Goal: Task Accomplishment & Management: Manage account settings

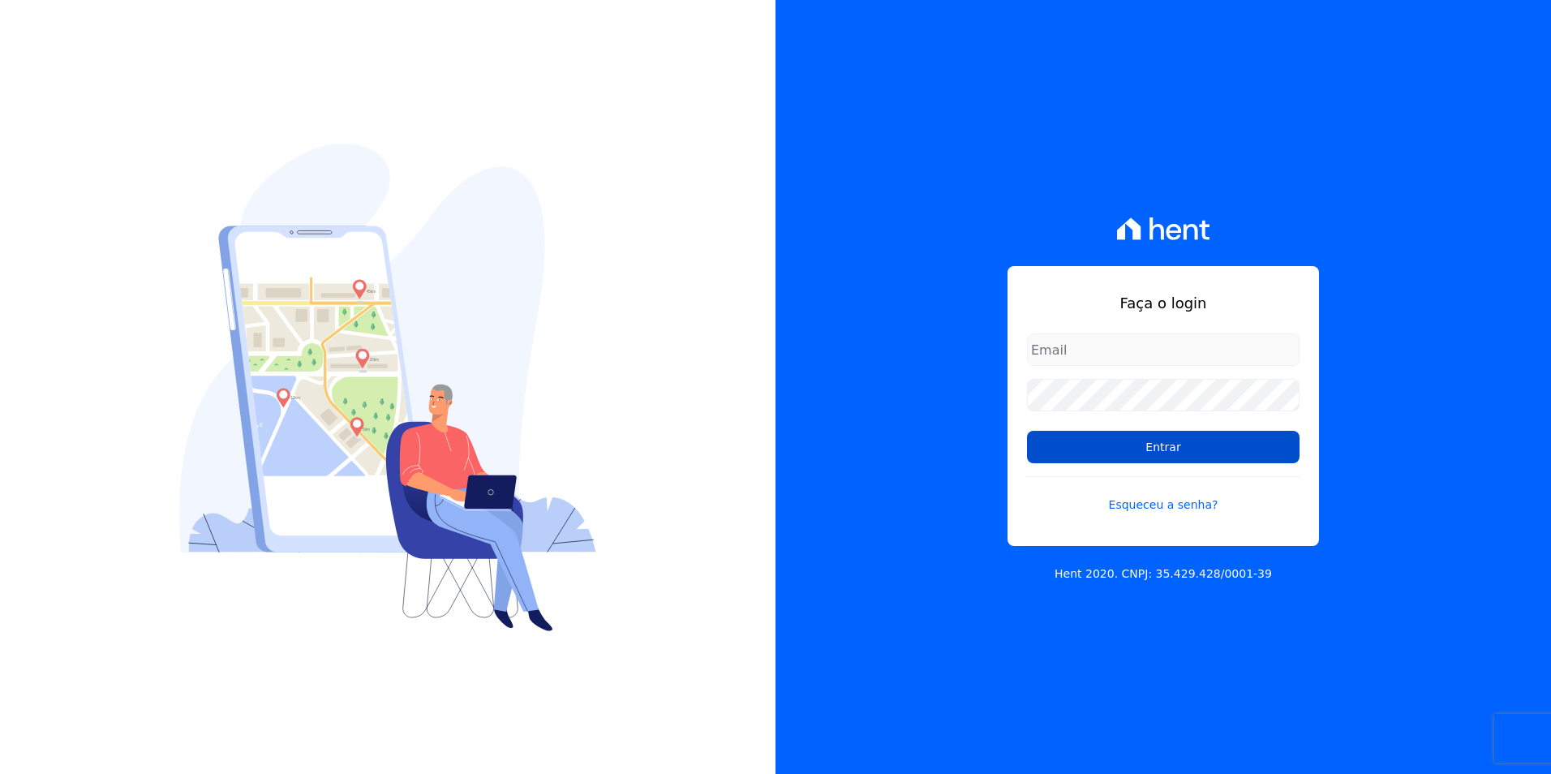
type input "[PERSON_NAME][EMAIL_ADDRESS][DOMAIN_NAME]"
click at [1228, 452] on input "Entrar" at bounding box center [1163, 447] width 273 height 32
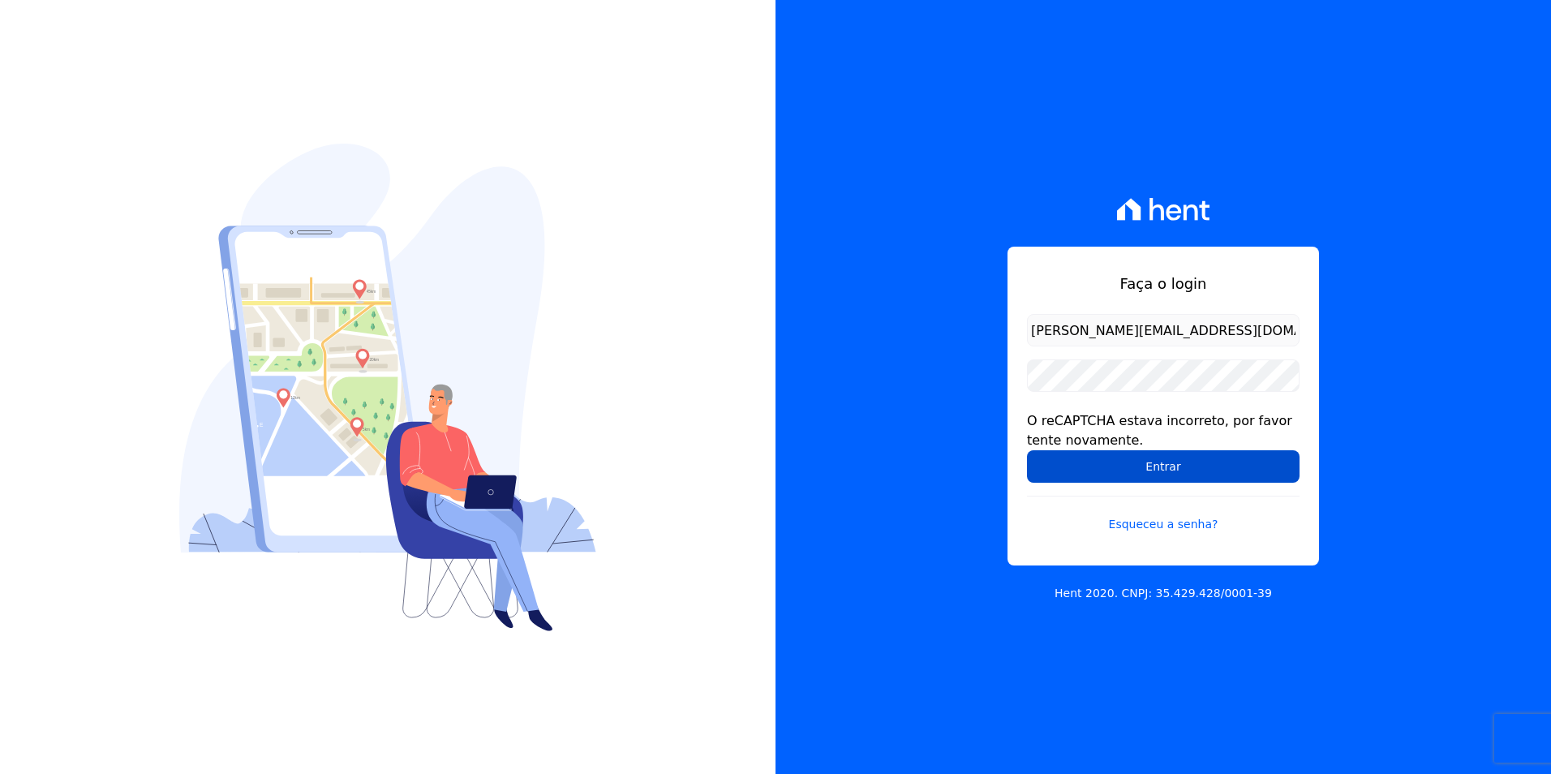
click at [1153, 464] on input "Entrar" at bounding box center [1163, 466] width 273 height 32
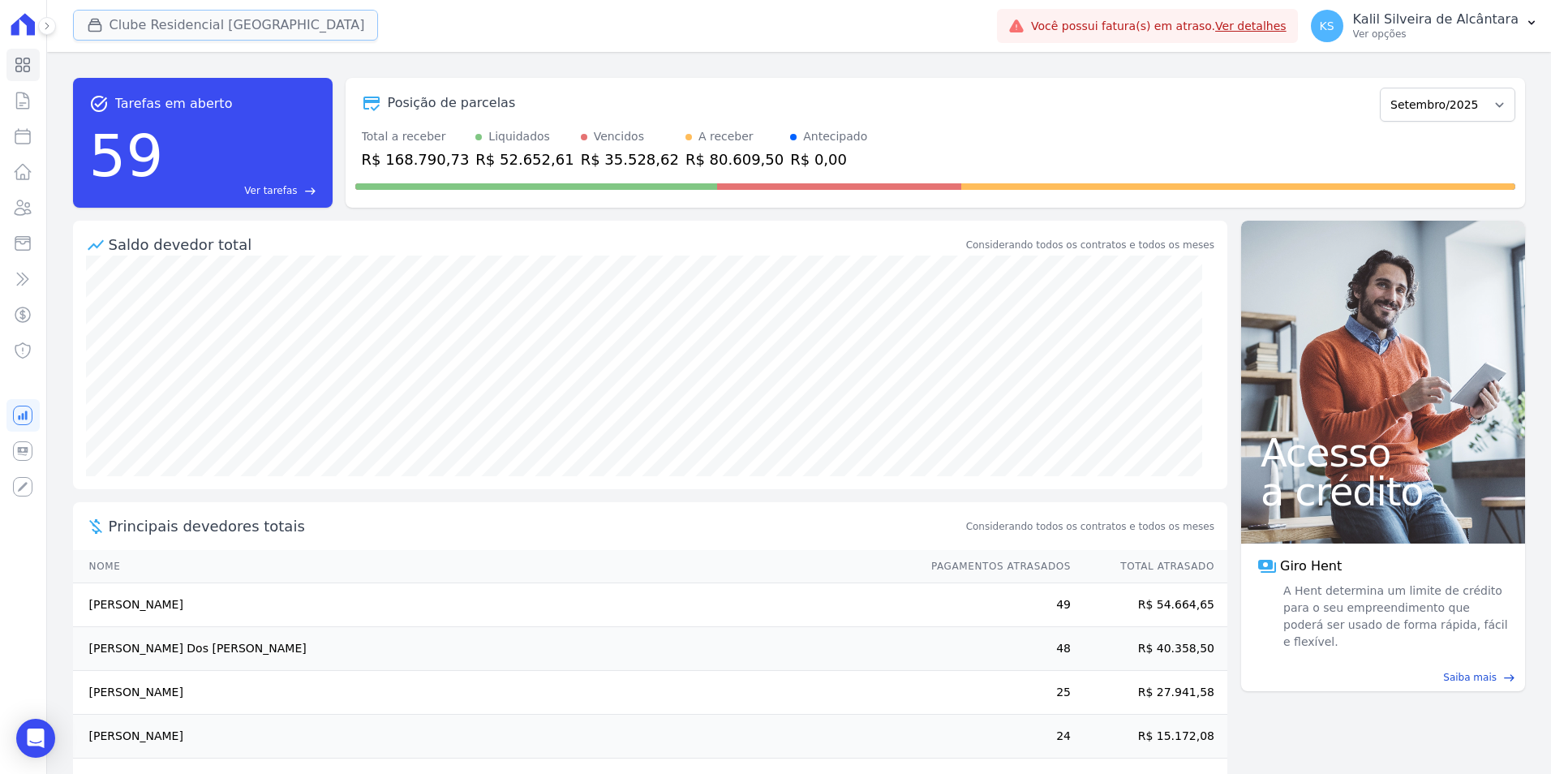
click at [143, 15] on button "Clube Residencial [GEOGRAPHIC_DATA]" at bounding box center [226, 25] width 306 height 31
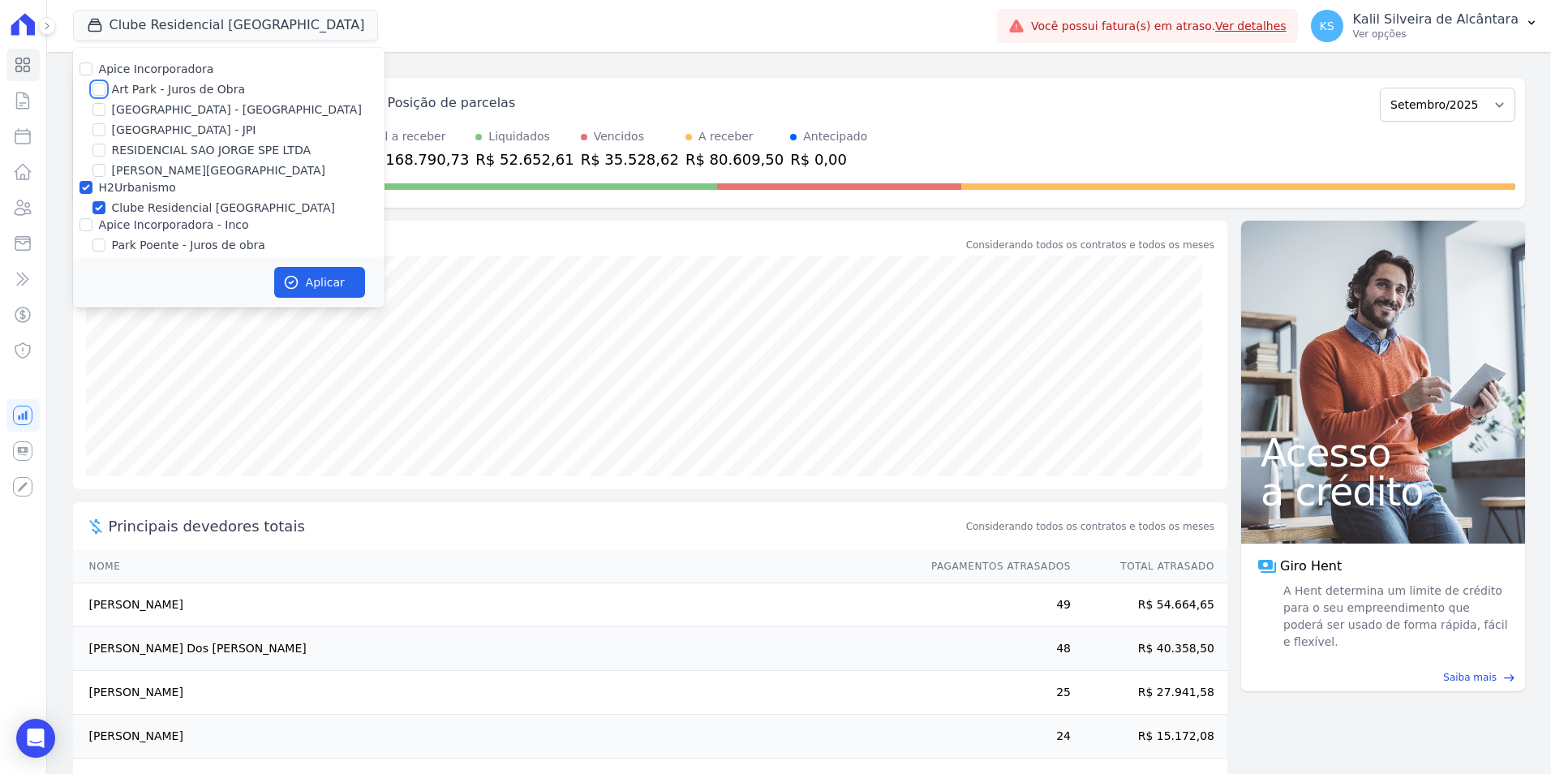
click at [99, 90] on input "Art Park - Juros de Obra" at bounding box center [98, 89] width 13 height 13
checkbox input "true"
click at [98, 114] on input "[GEOGRAPHIC_DATA] - [GEOGRAPHIC_DATA]" at bounding box center [98, 109] width 13 height 13
checkbox input "true"
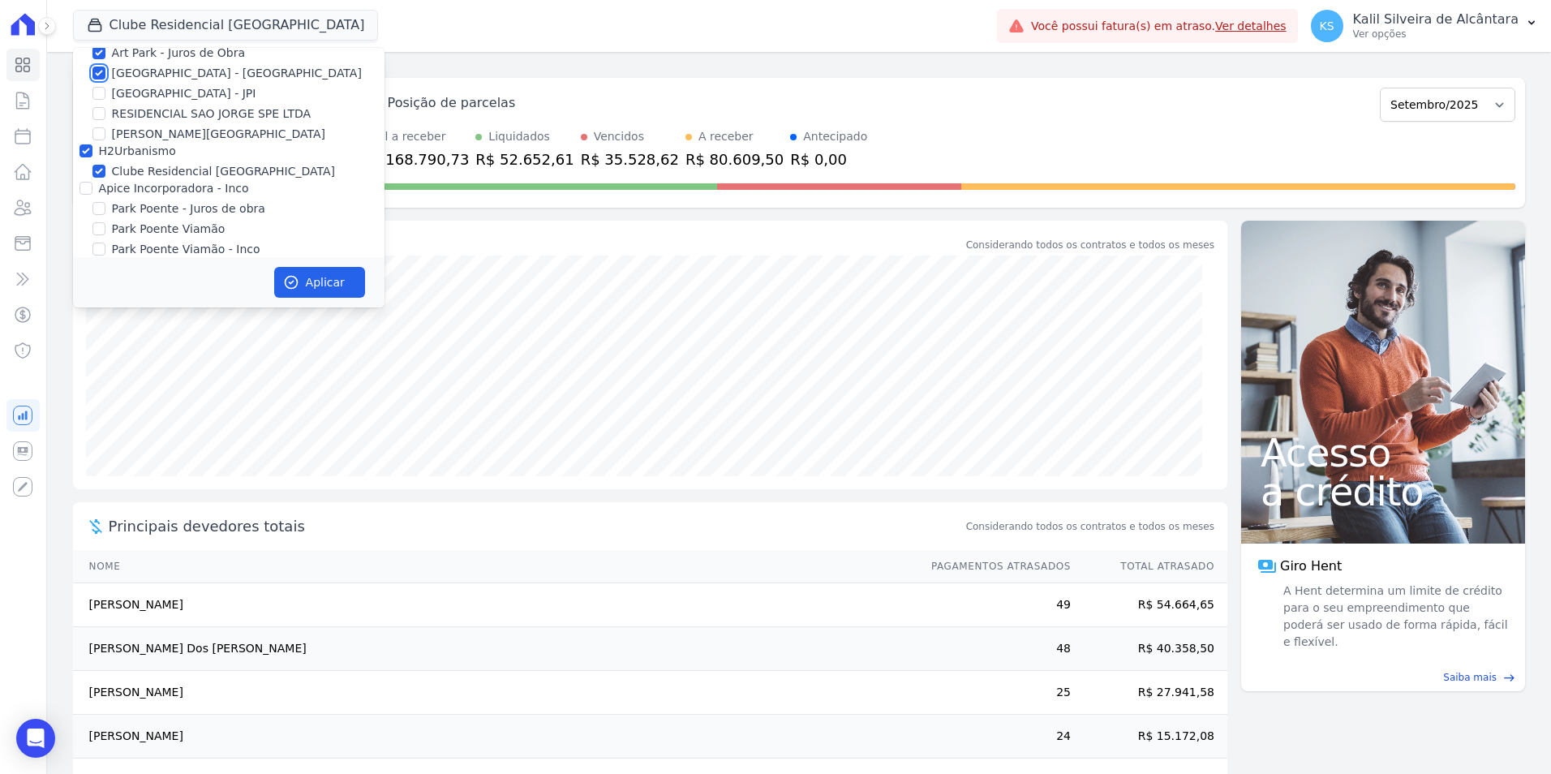
scroll to position [50, 0]
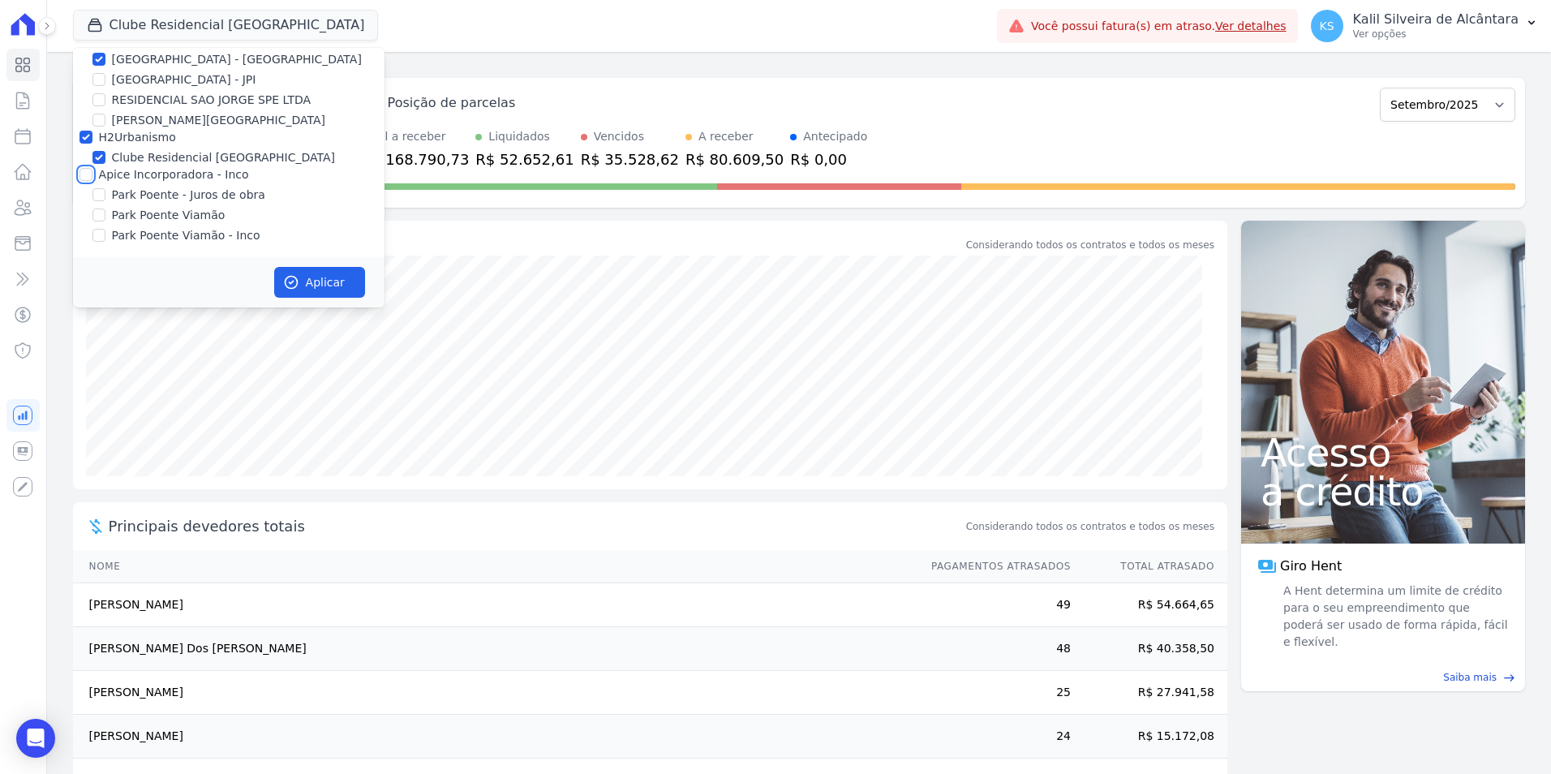
click at [87, 170] on input "Apice Incorporadora - Inco" at bounding box center [86, 174] width 13 height 13
checkbox input "true"
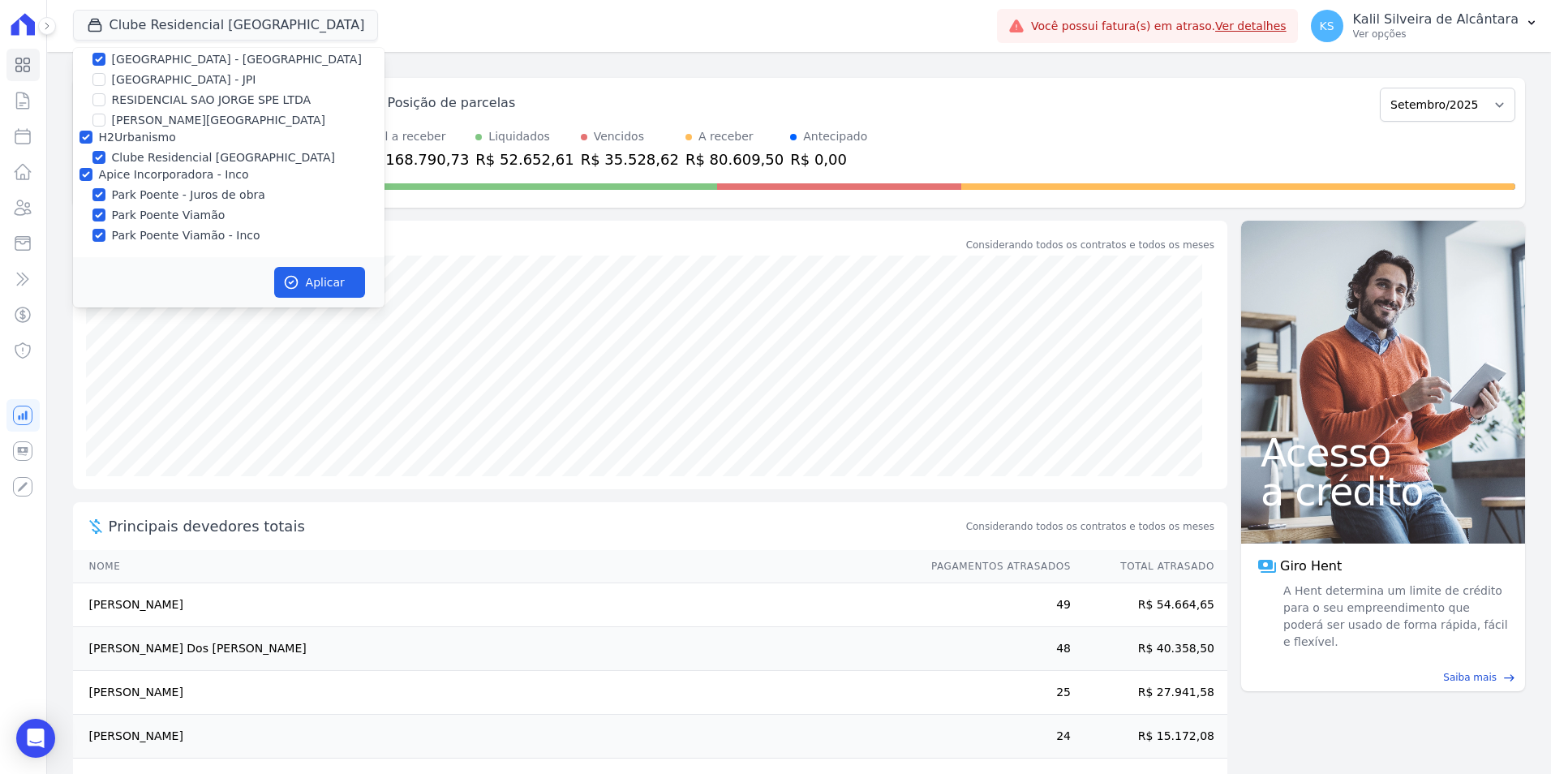
click at [272, 276] on div "Aplicar" at bounding box center [229, 282] width 312 height 50
drag, startPoint x: 280, startPoint y: 276, endPoint x: 290, endPoint y: 281, distance: 10.9
click at [282, 276] on button "Aplicar" at bounding box center [319, 282] width 91 height 31
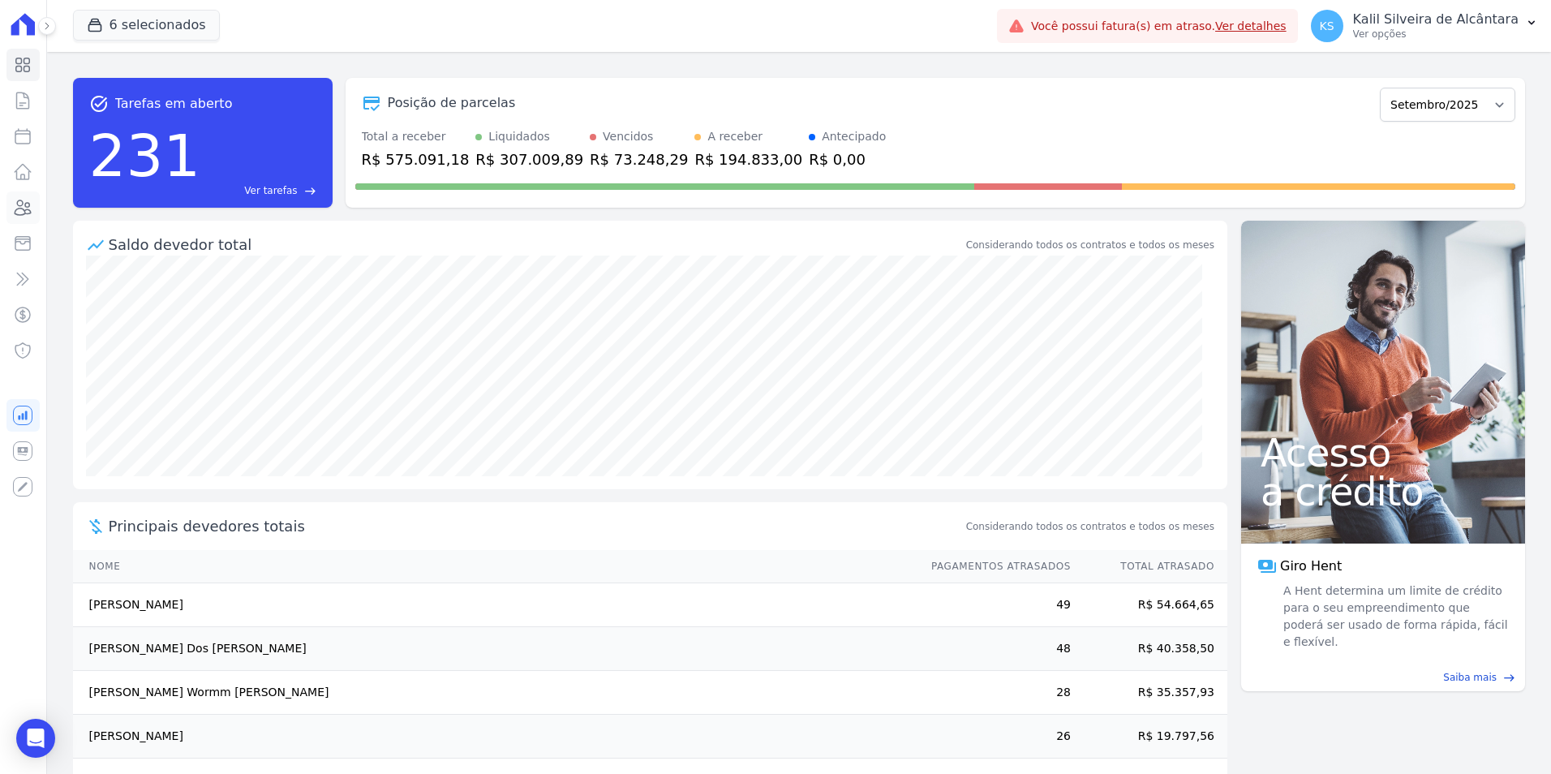
click at [24, 211] on icon at bounding box center [22, 207] width 19 height 19
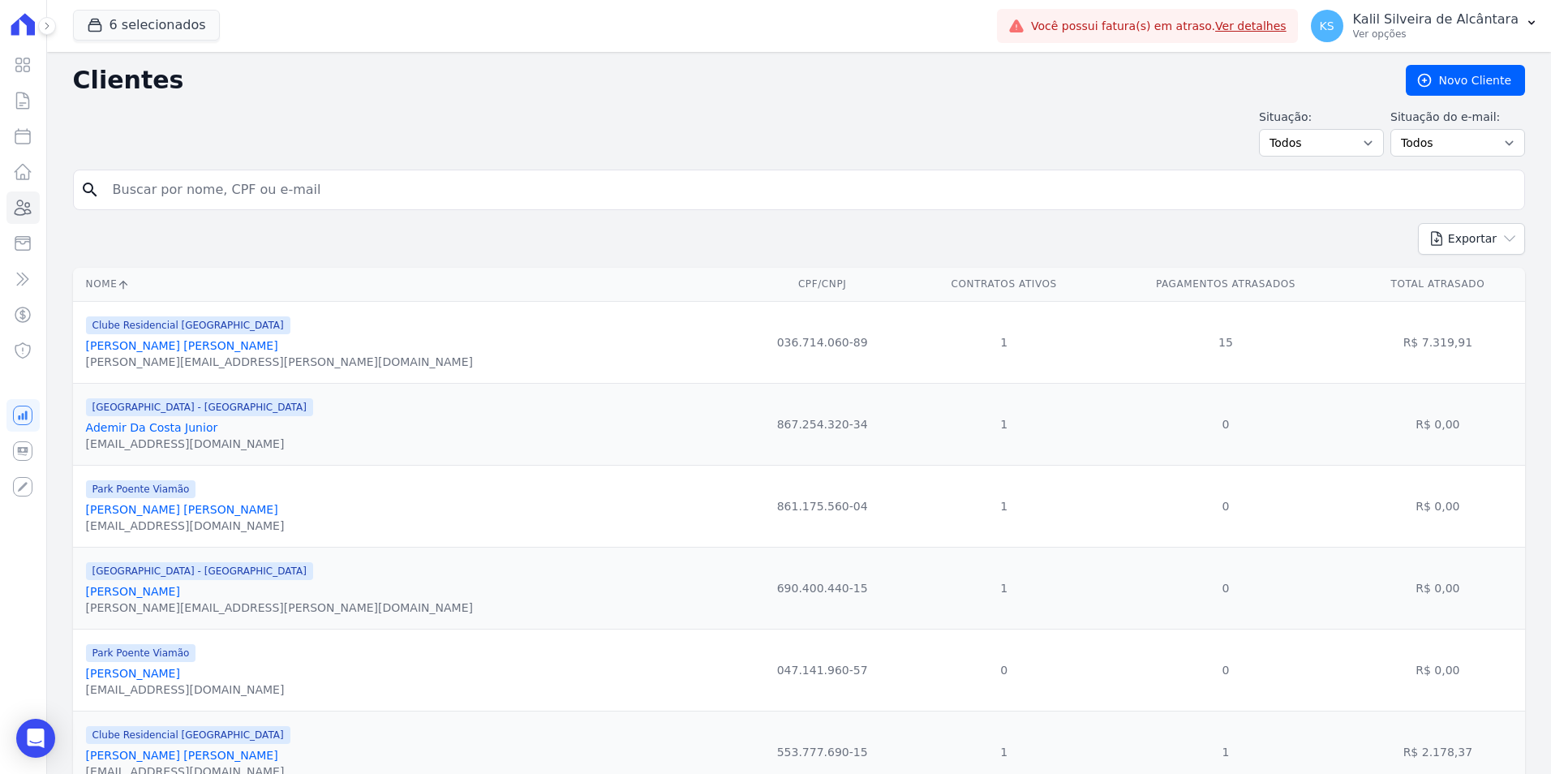
click at [290, 203] on input "search" at bounding box center [810, 190] width 1415 height 32
type input "taissa de barros"
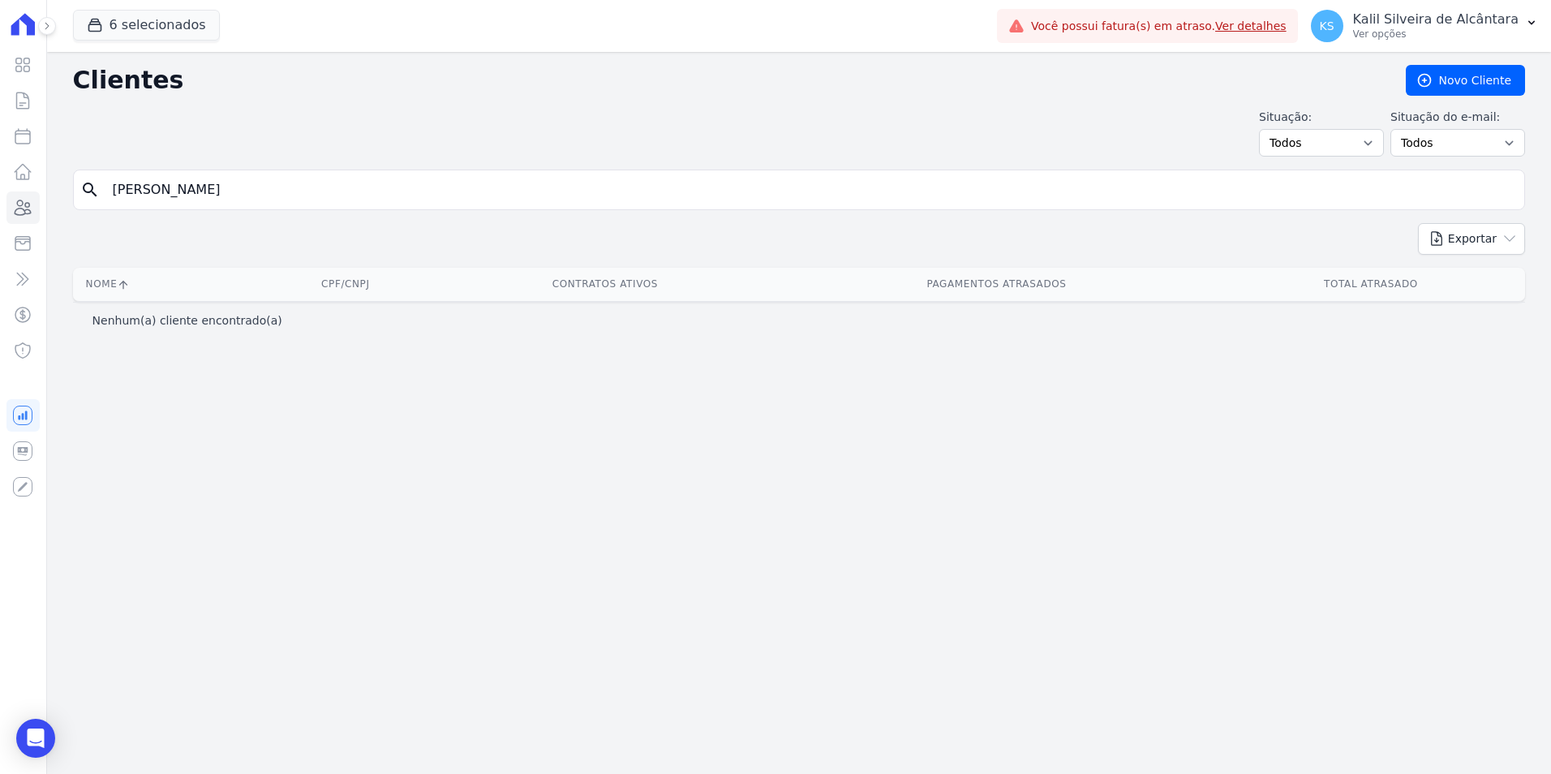
drag, startPoint x: 232, startPoint y: 187, endPoint x: -18, endPoint y: 207, distance: 250.6
click at [0, 207] on html "Visão Geral Contratos Parcelas Lotes Clientes Minha Carteira Transferências Cré…" at bounding box center [775, 387] width 1551 height 774
type input "TAISSA DE"
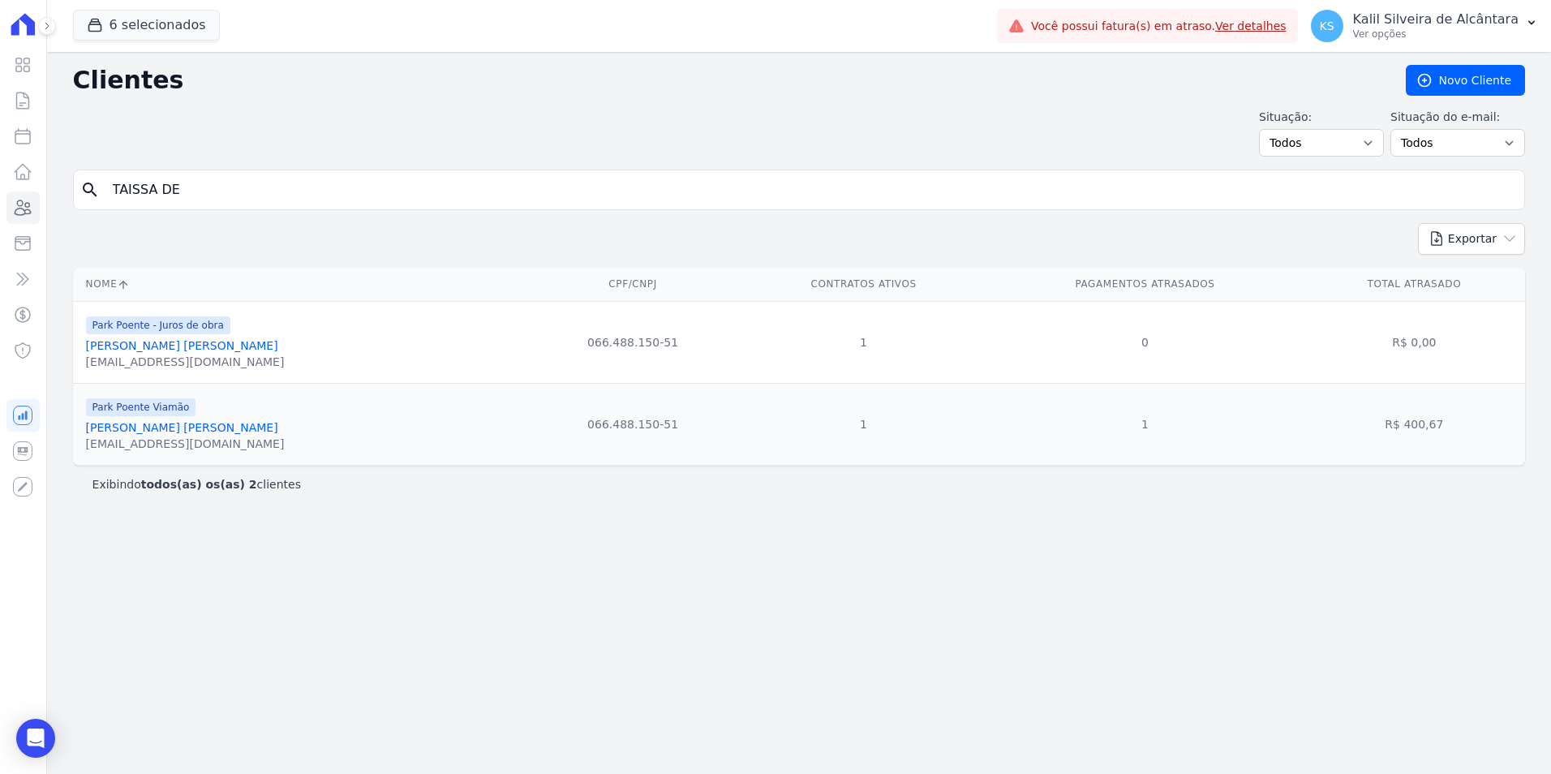
click at [226, 170] on div "search TAISSA DE" at bounding box center [799, 190] width 1452 height 41
click at [220, 174] on div "search TAISSA DE" at bounding box center [799, 190] width 1452 height 41
type input "TAISSA DE BAIRROS"
click at [161, 432] on link "Taissa De Bairros Baptista" at bounding box center [182, 427] width 192 height 13
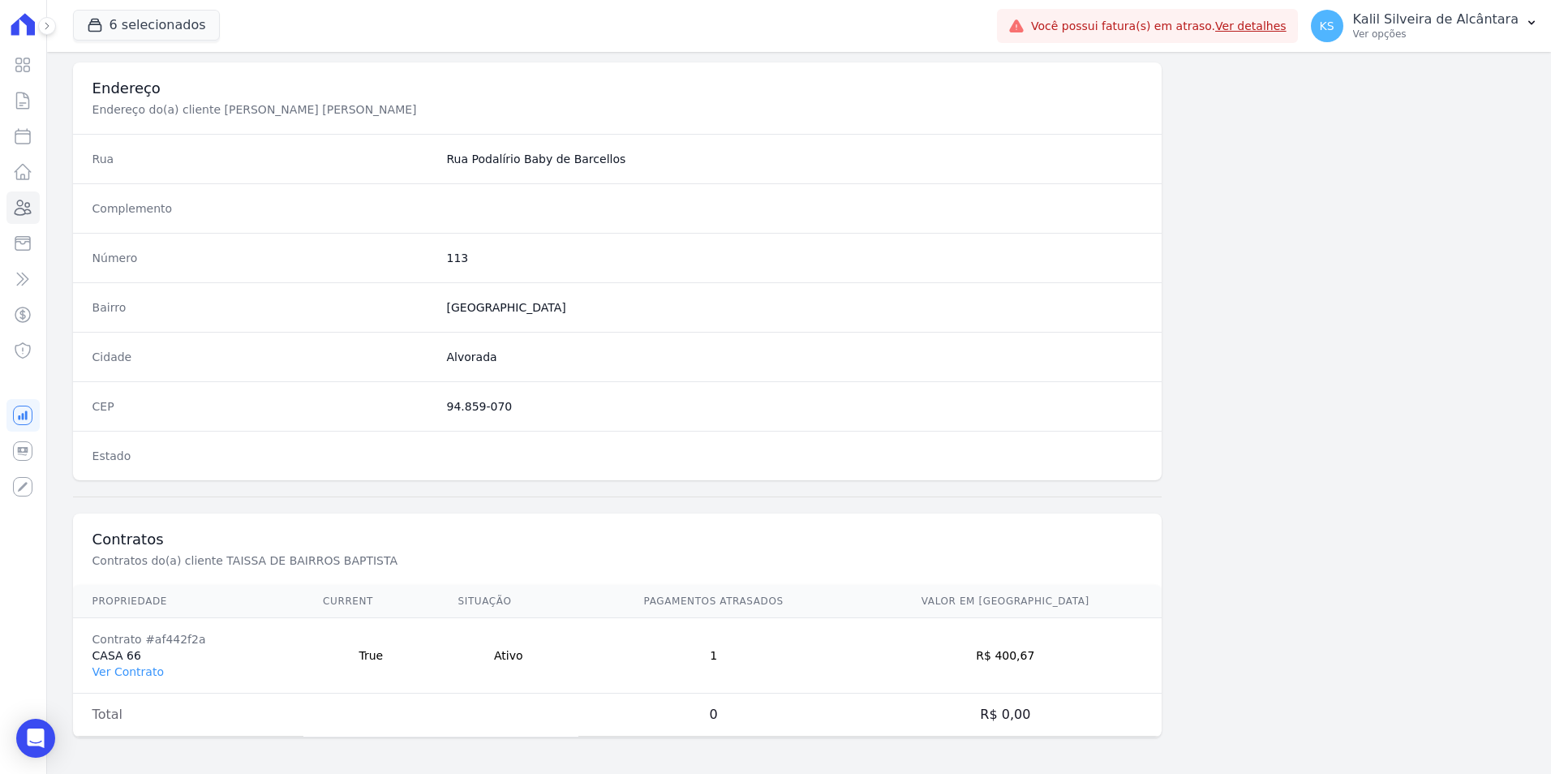
scroll to position [744, 0]
click at [128, 675] on link "Ver Contrato" at bounding box center [127, 669] width 71 height 13
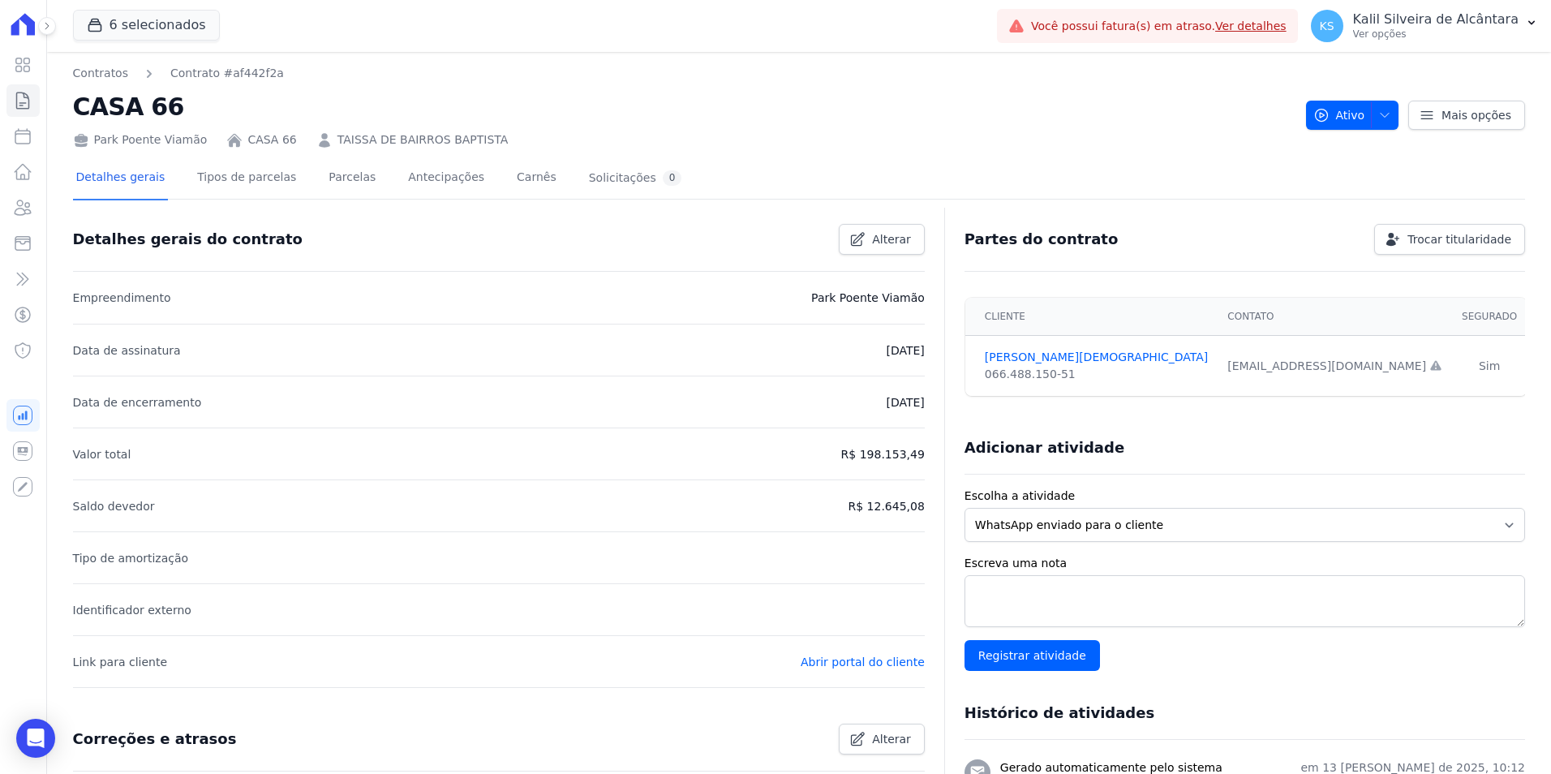
click at [304, 175] on div "Detalhes gerais Tipos de parcelas Parcelas Antecipações Carnês Solicitações 0" at bounding box center [379, 178] width 613 height 43
click at [325, 178] on link "Parcelas" at bounding box center [352, 178] width 54 height 43
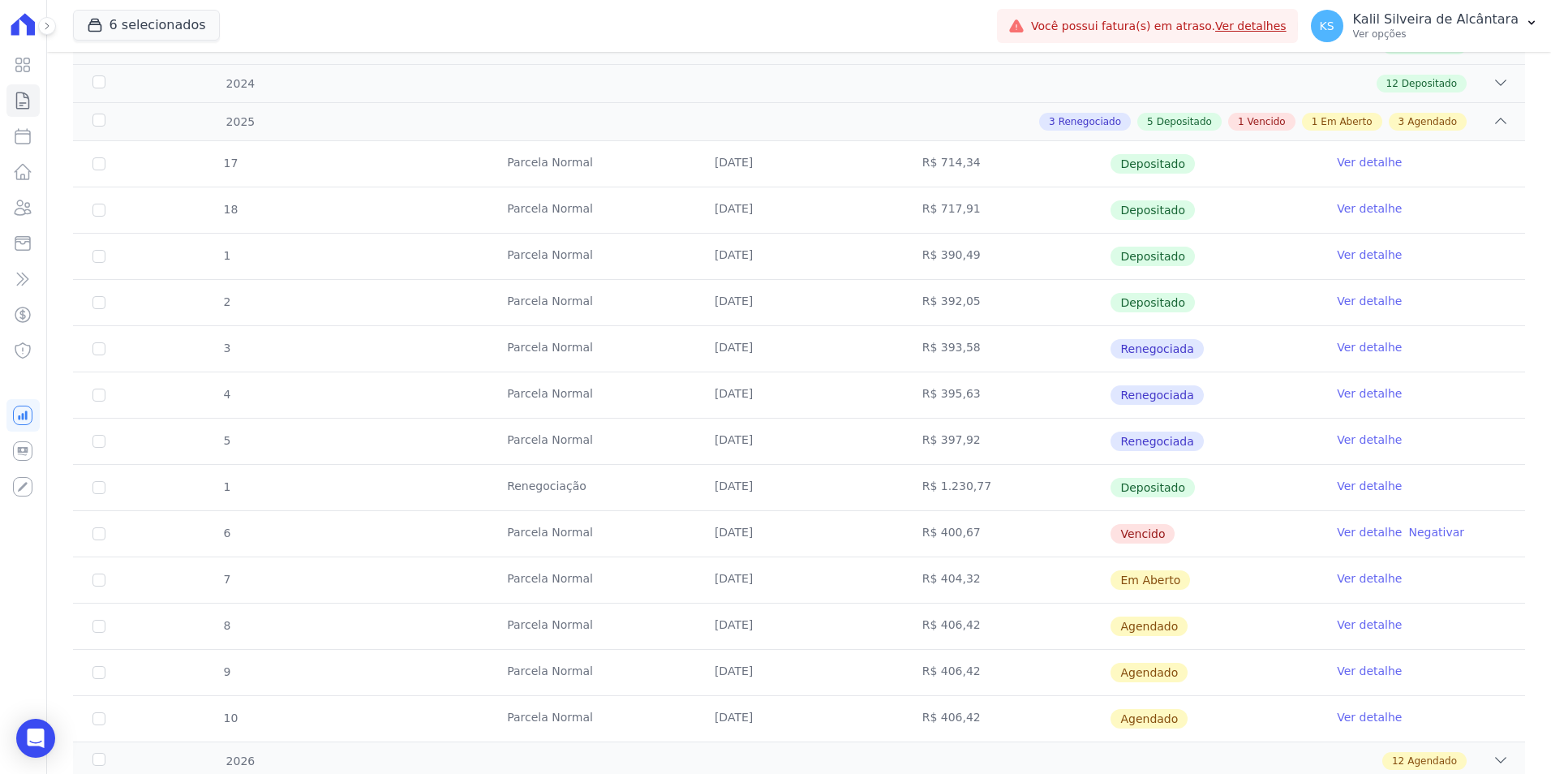
scroll to position [408, 0]
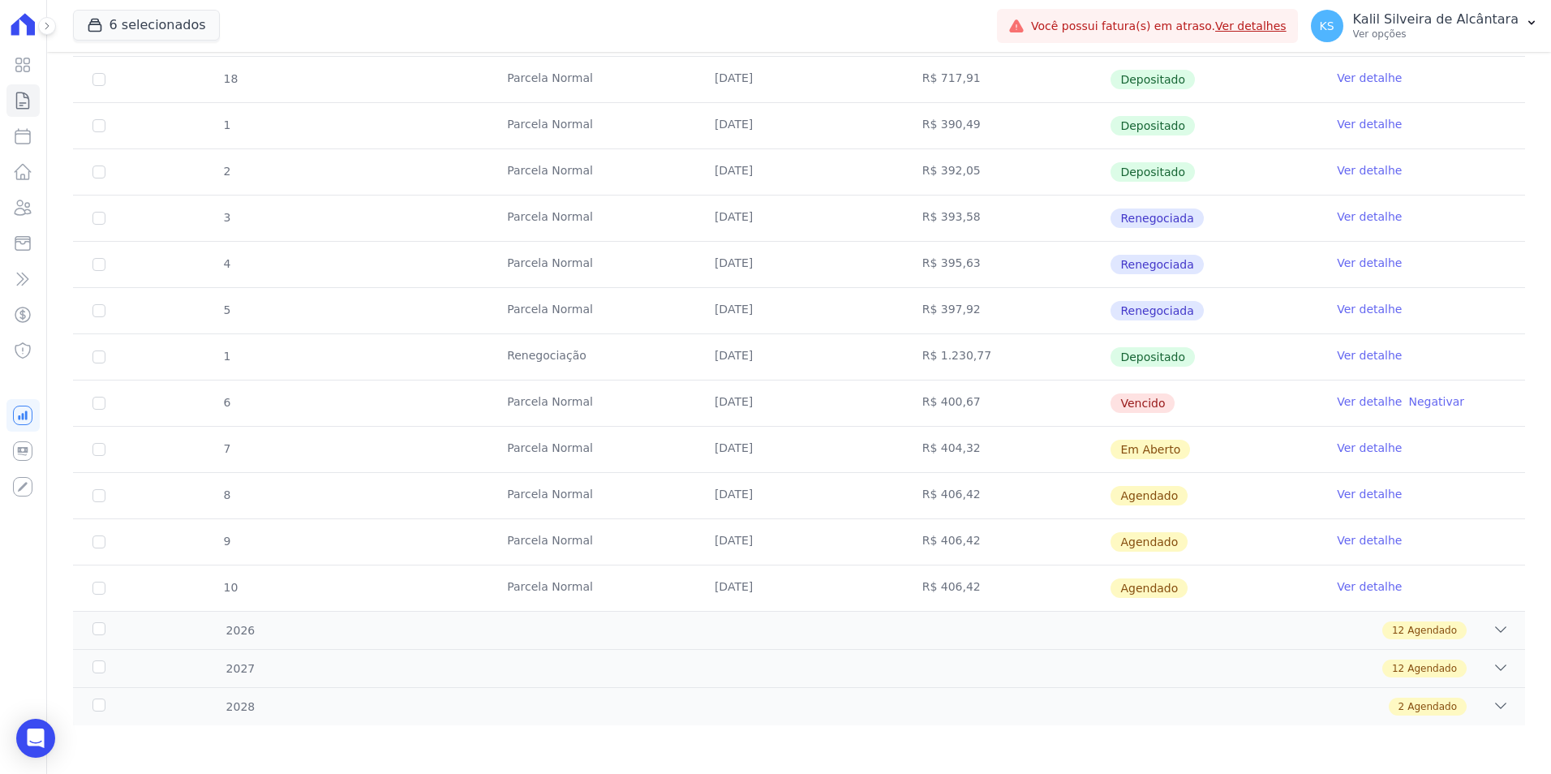
click at [1353, 400] on link "Ver detalhe" at bounding box center [1369, 401] width 65 height 16
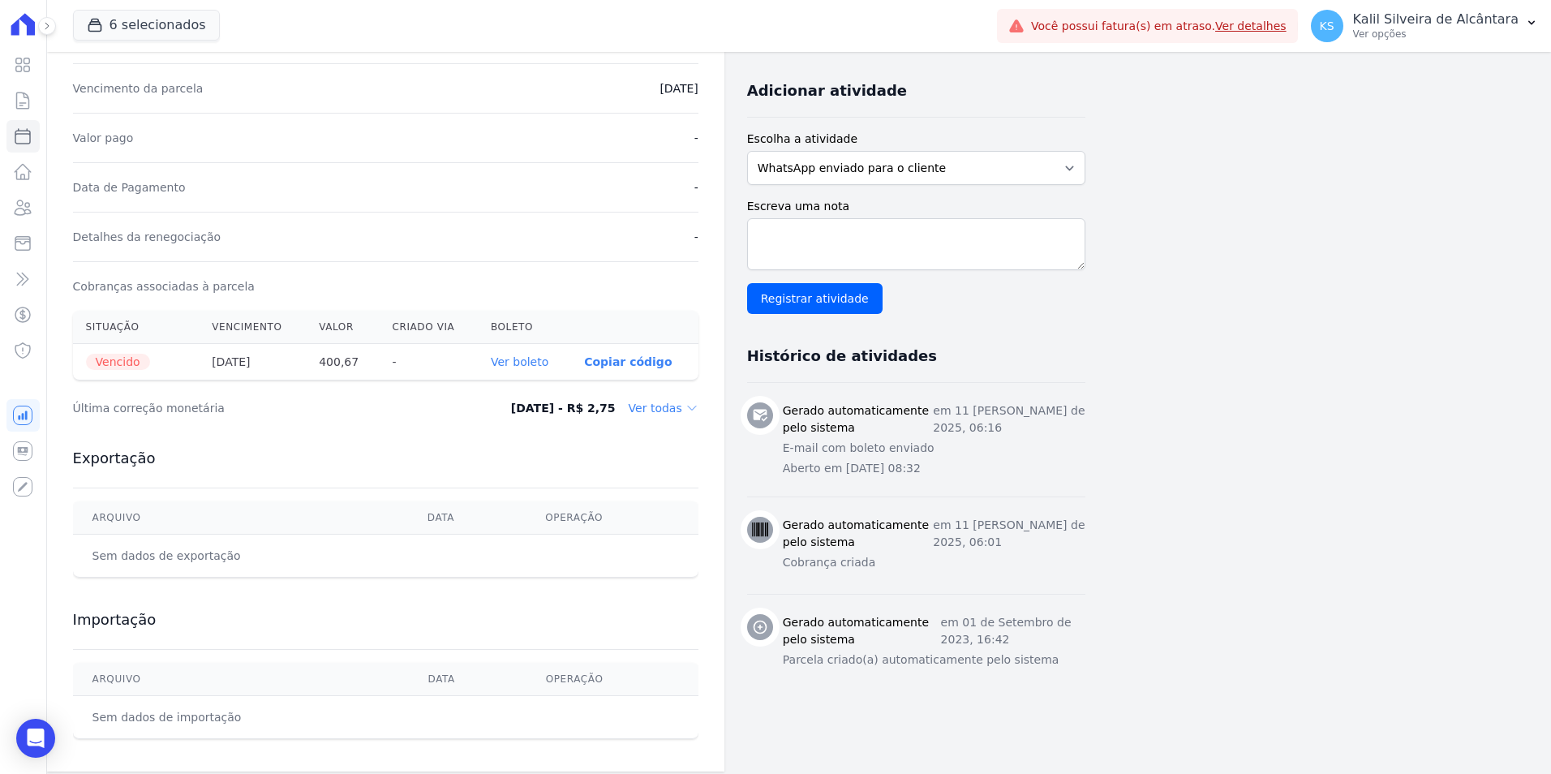
scroll to position [337, 0]
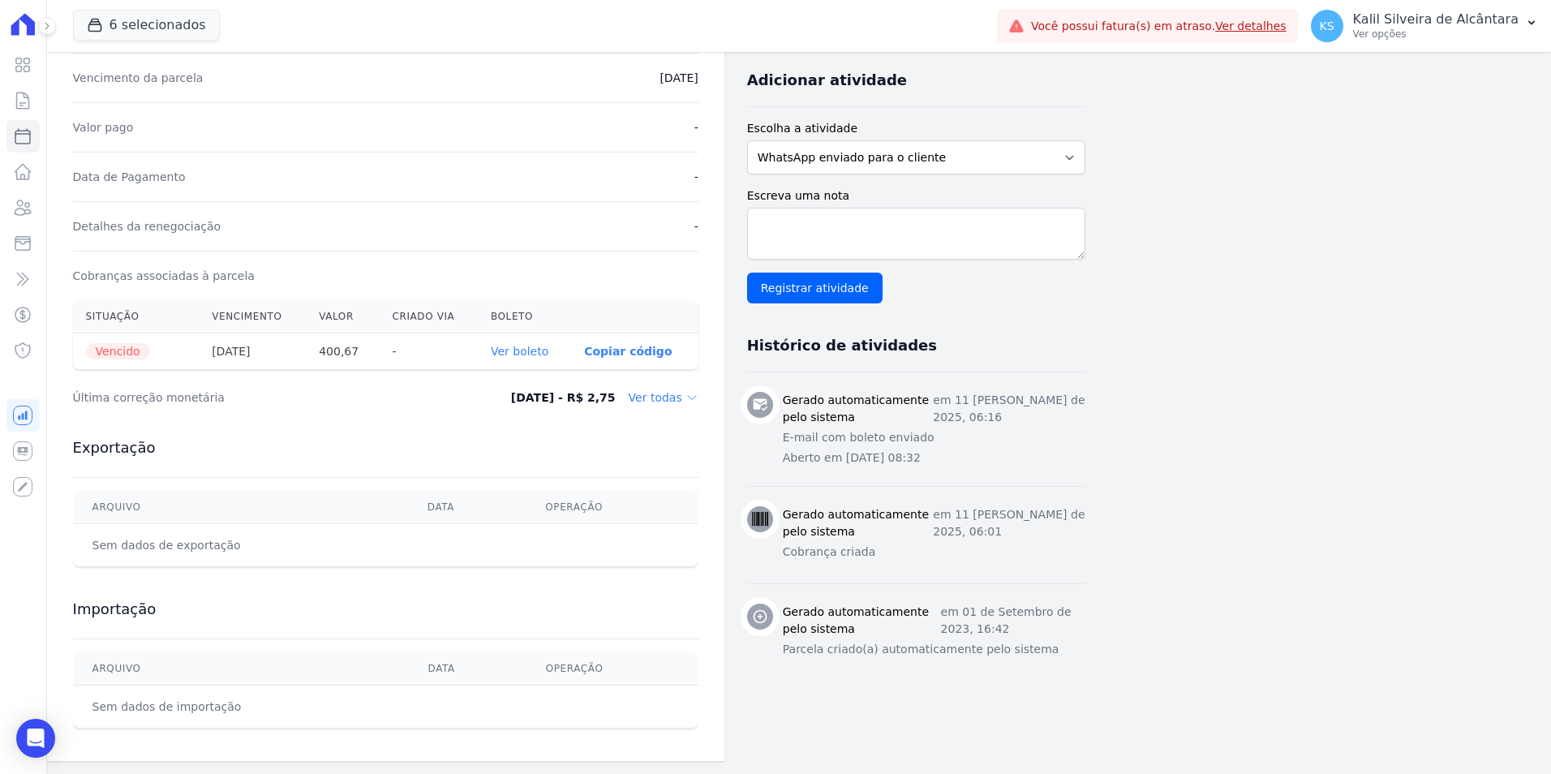
click at [510, 355] on link "Ver boleto" at bounding box center [520, 351] width 58 height 13
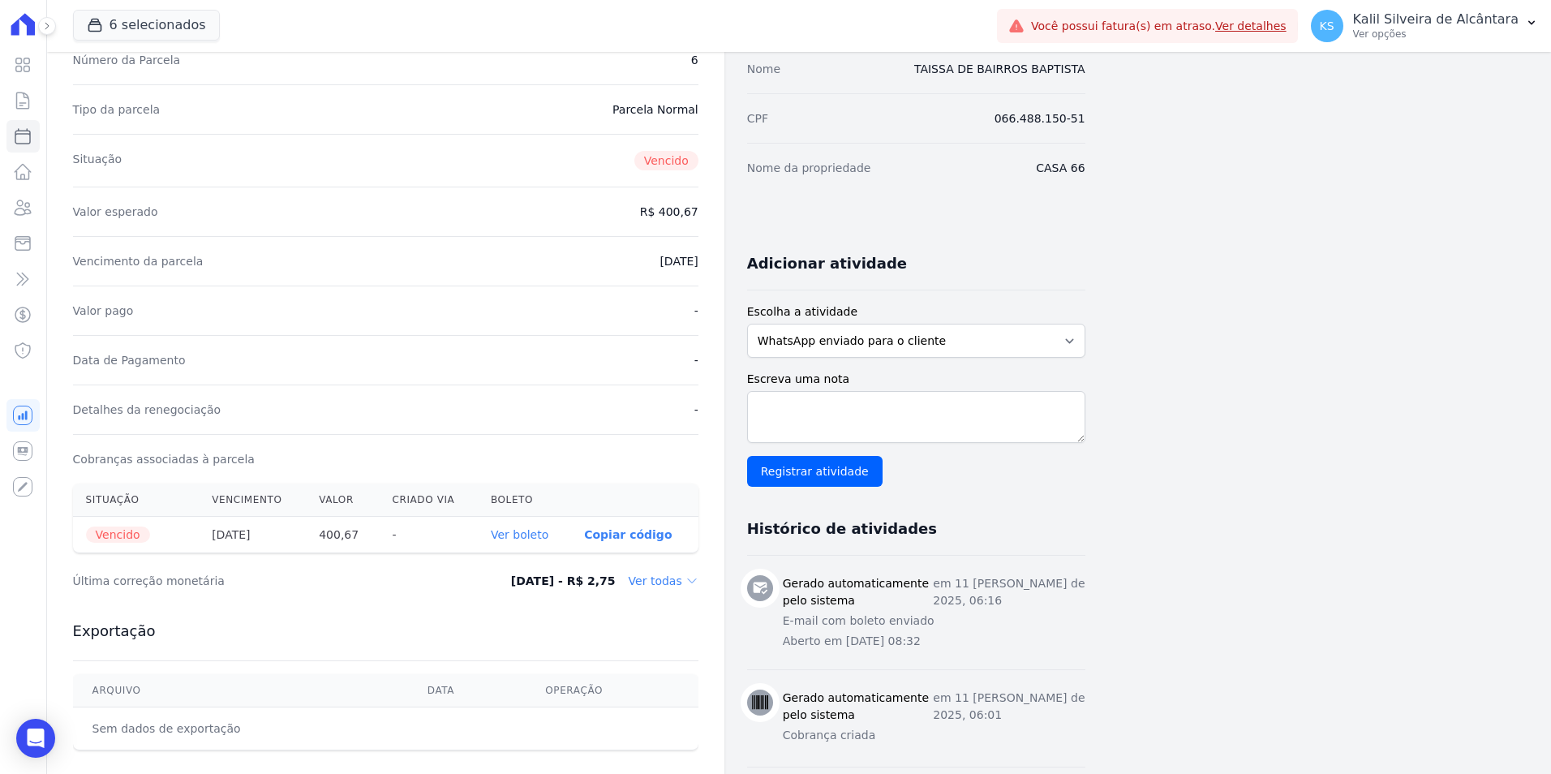
scroll to position [0, 0]
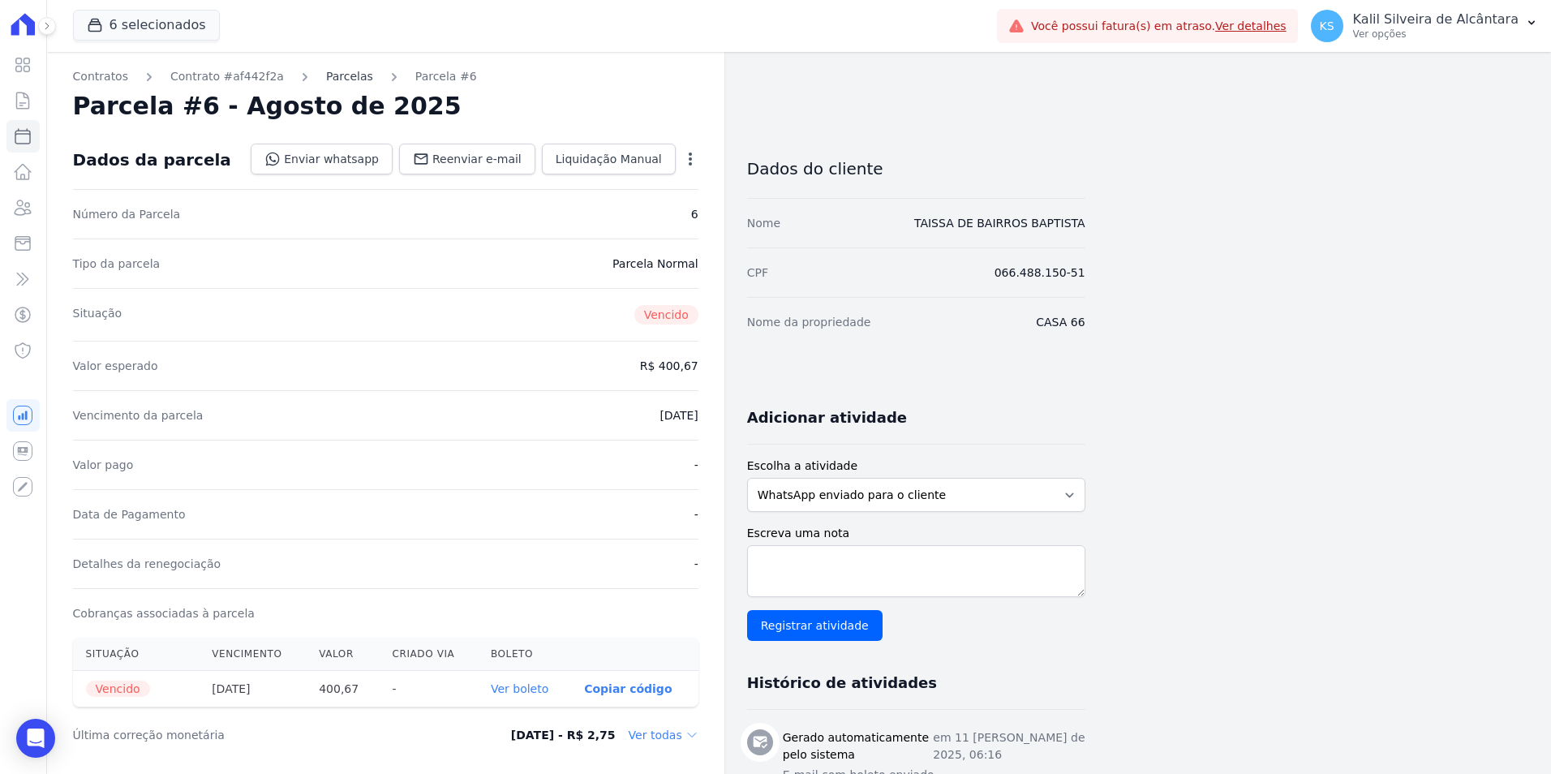
click at [327, 75] on link "Parcelas" at bounding box center [349, 76] width 47 height 17
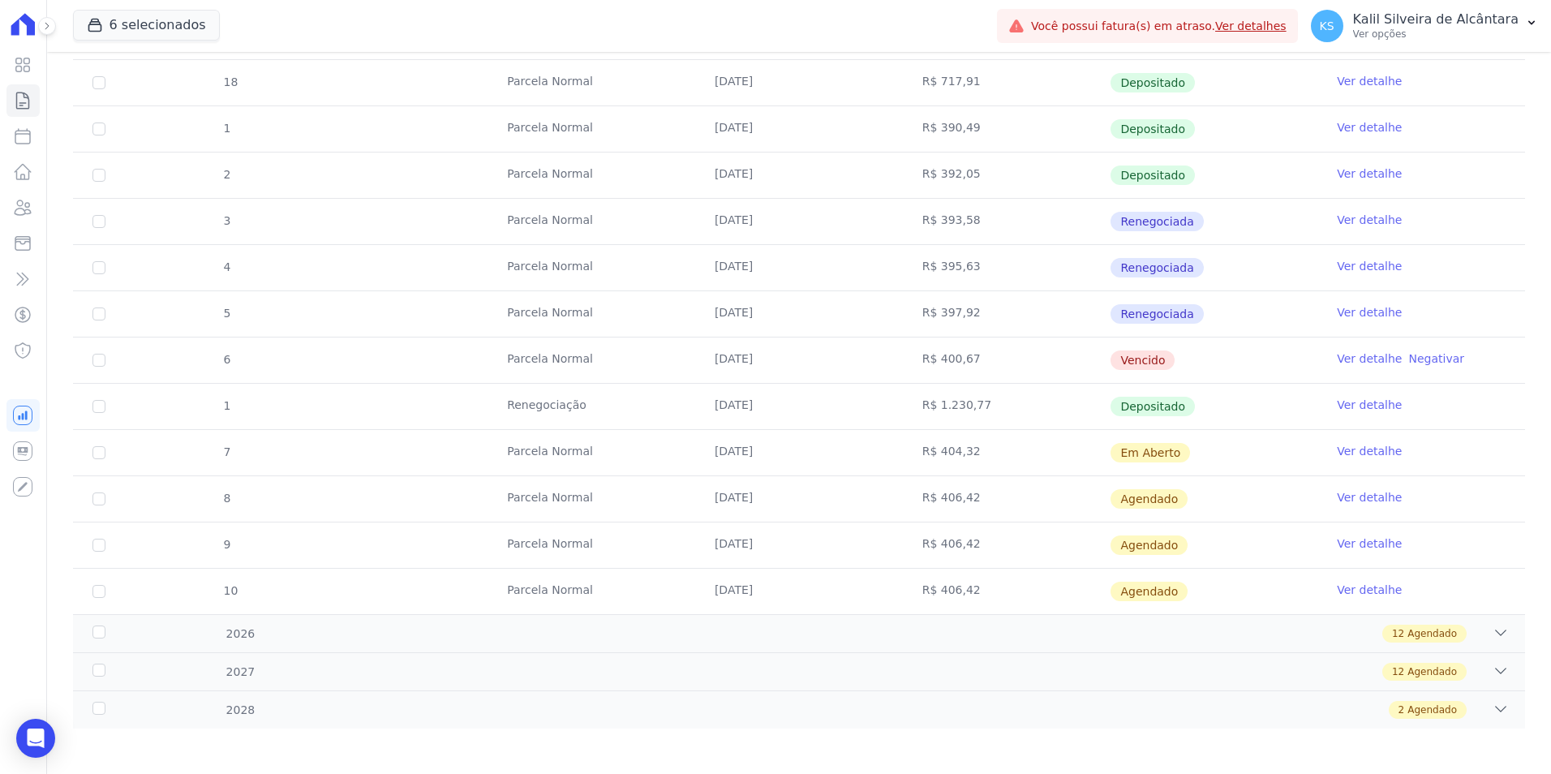
scroll to position [408, 0]
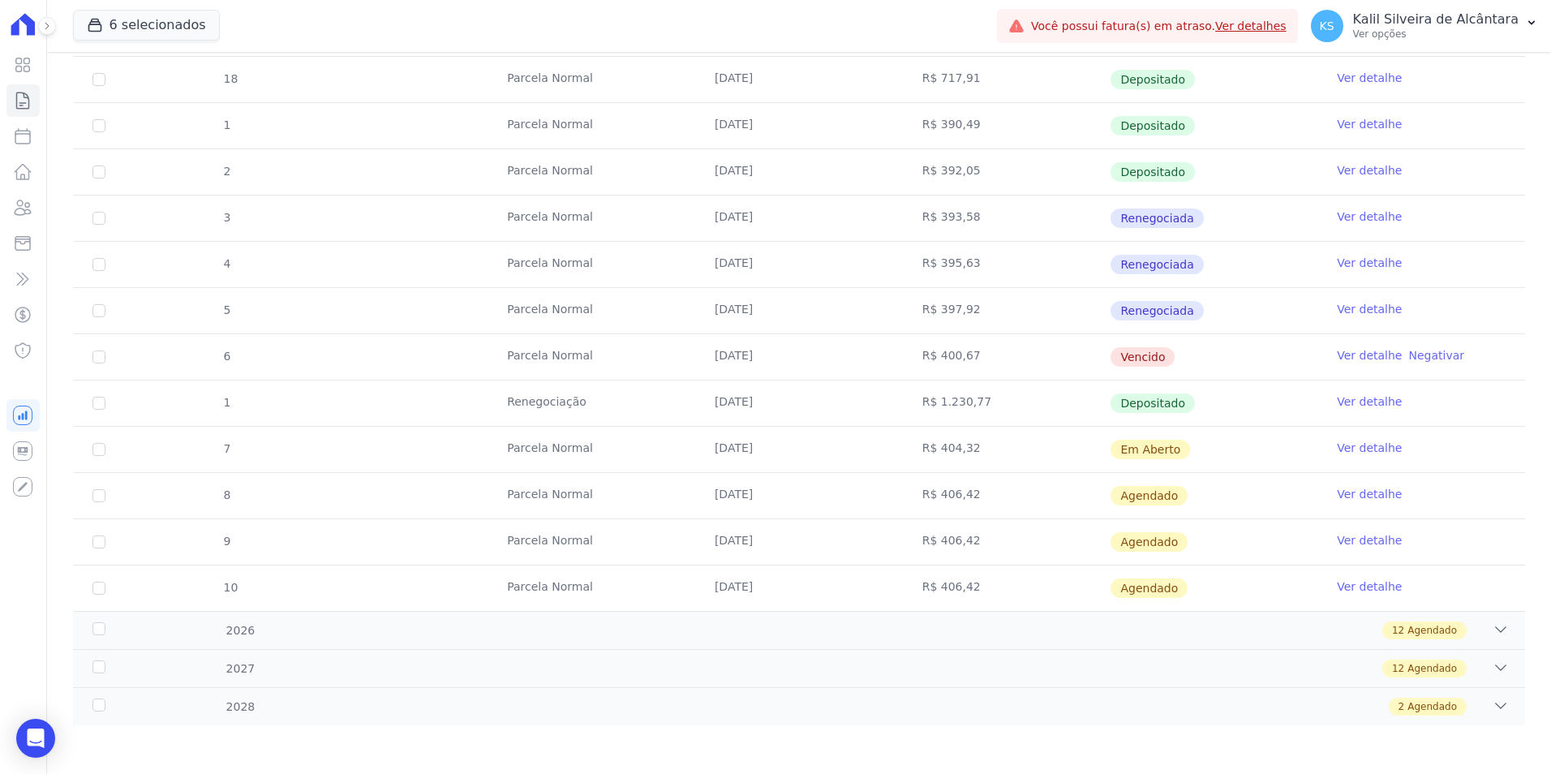
click at [1342, 453] on link "Ver detalhe" at bounding box center [1369, 448] width 65 height 16
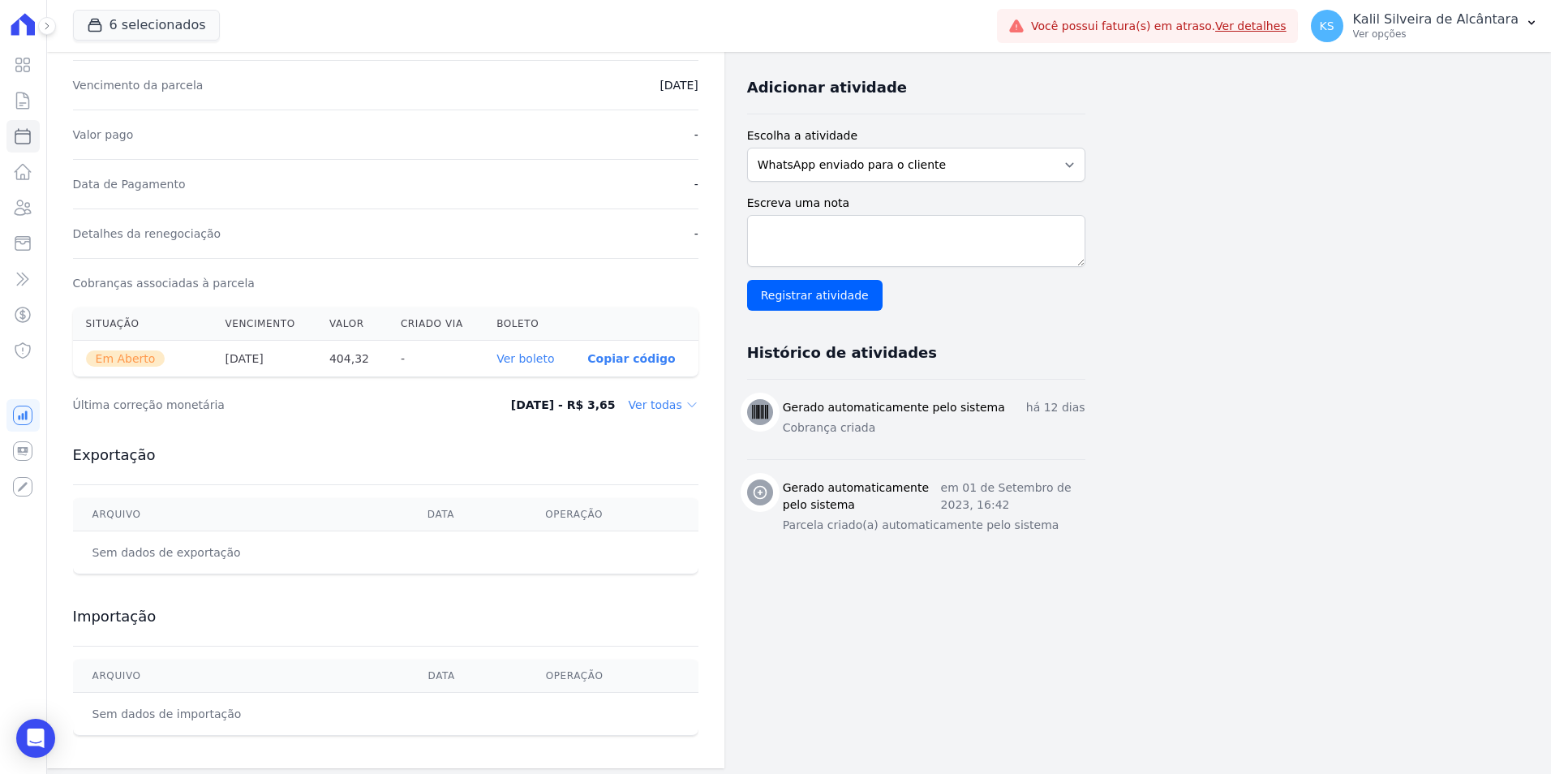
scroll to position [337, 0]
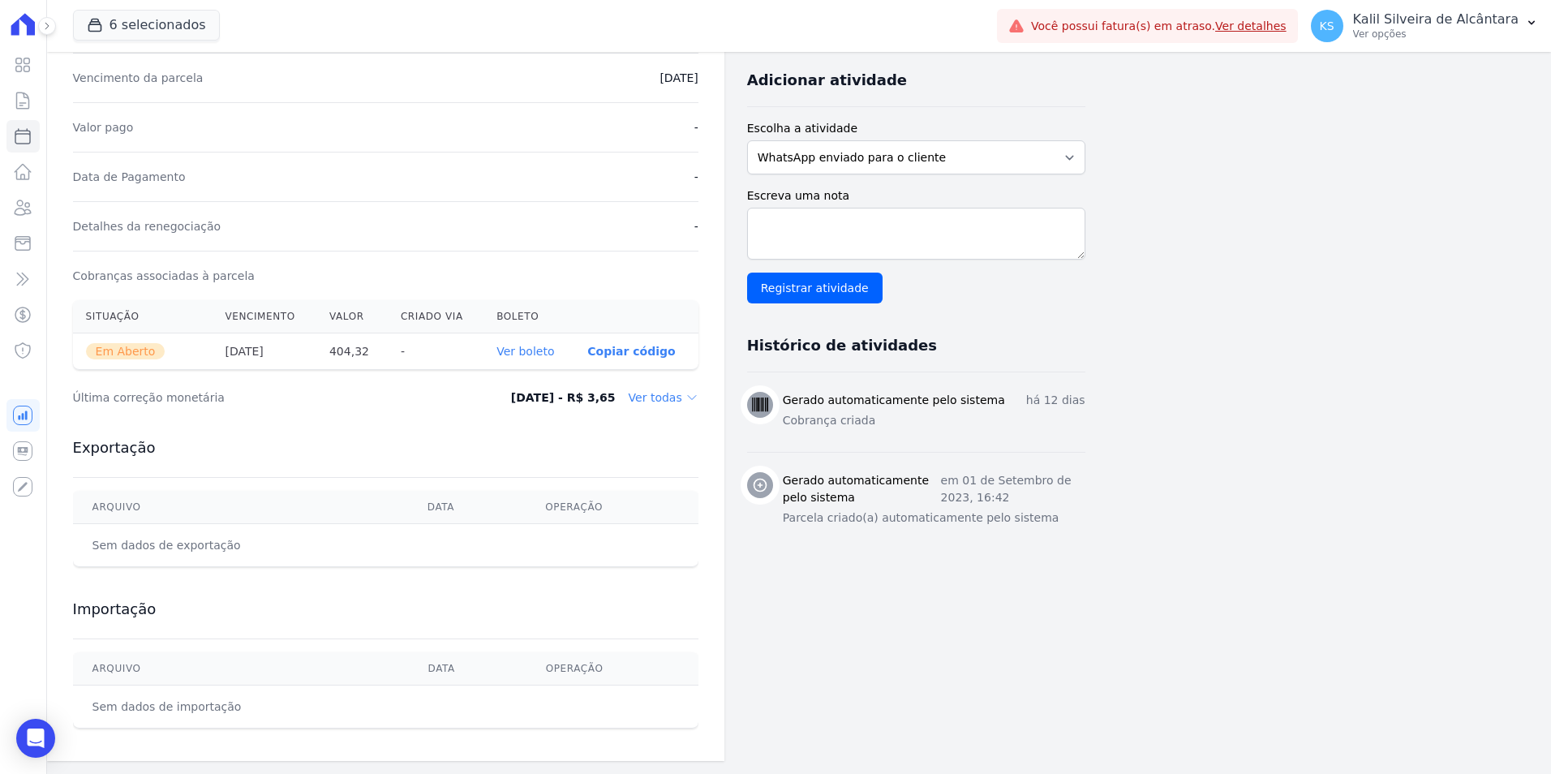
click at [534, 354] on link "Ver boleto" at bounding box center [526, 351] width 58 height 13
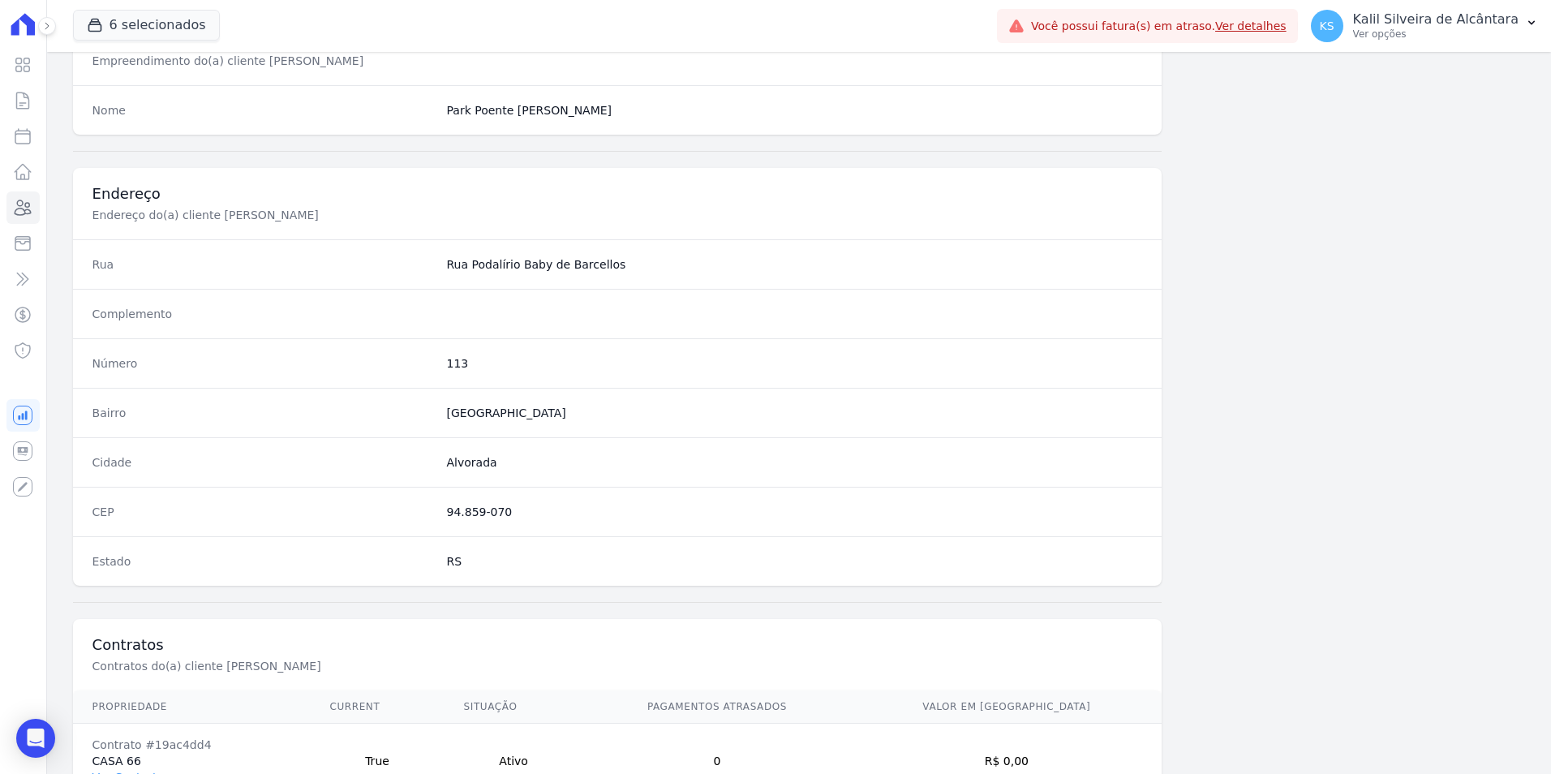
scroll to position [744, 0]
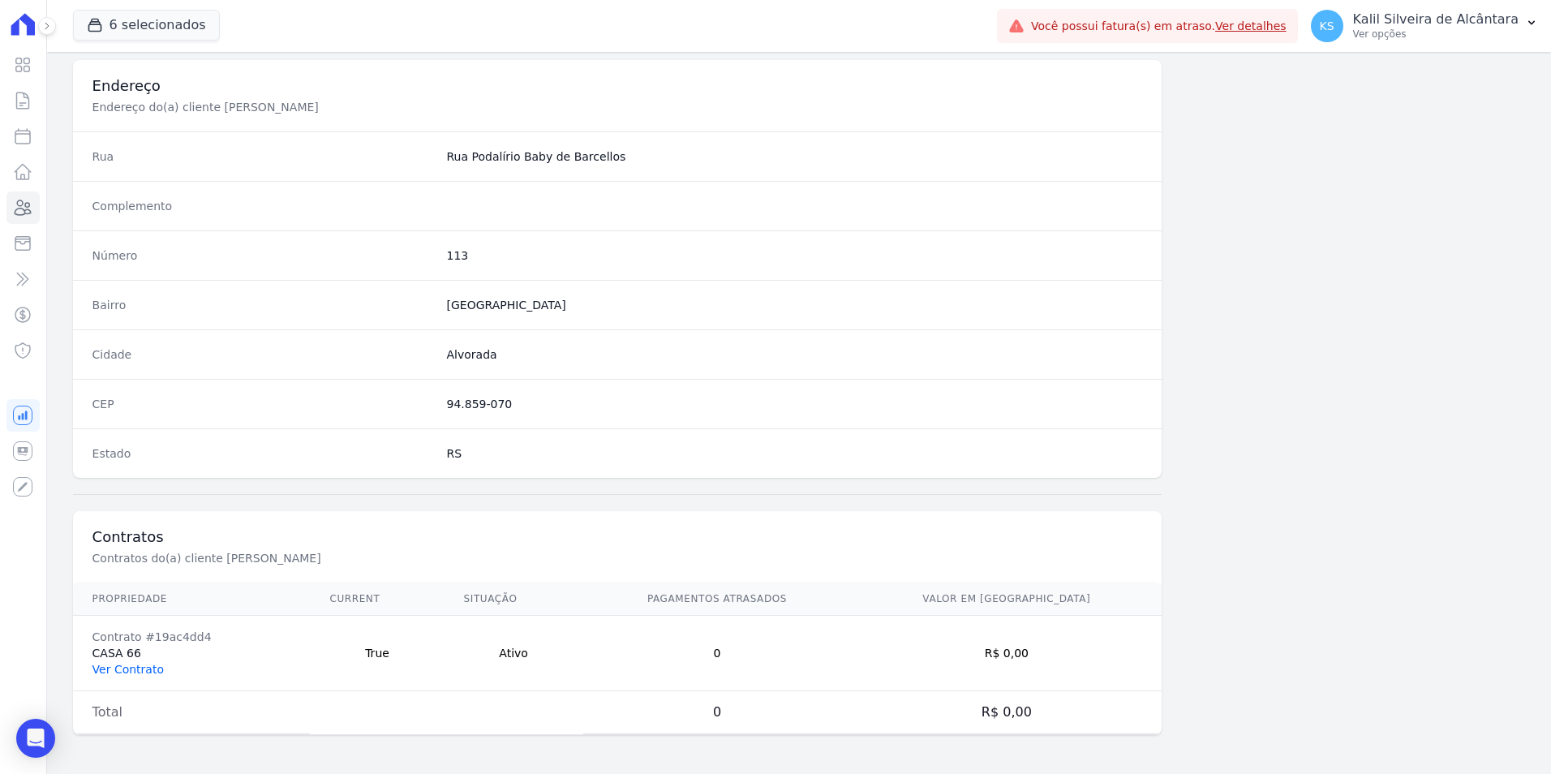
click at [125, 673] on link "Ver Contrato" at bounding box center [127, 669] width 71 height 13
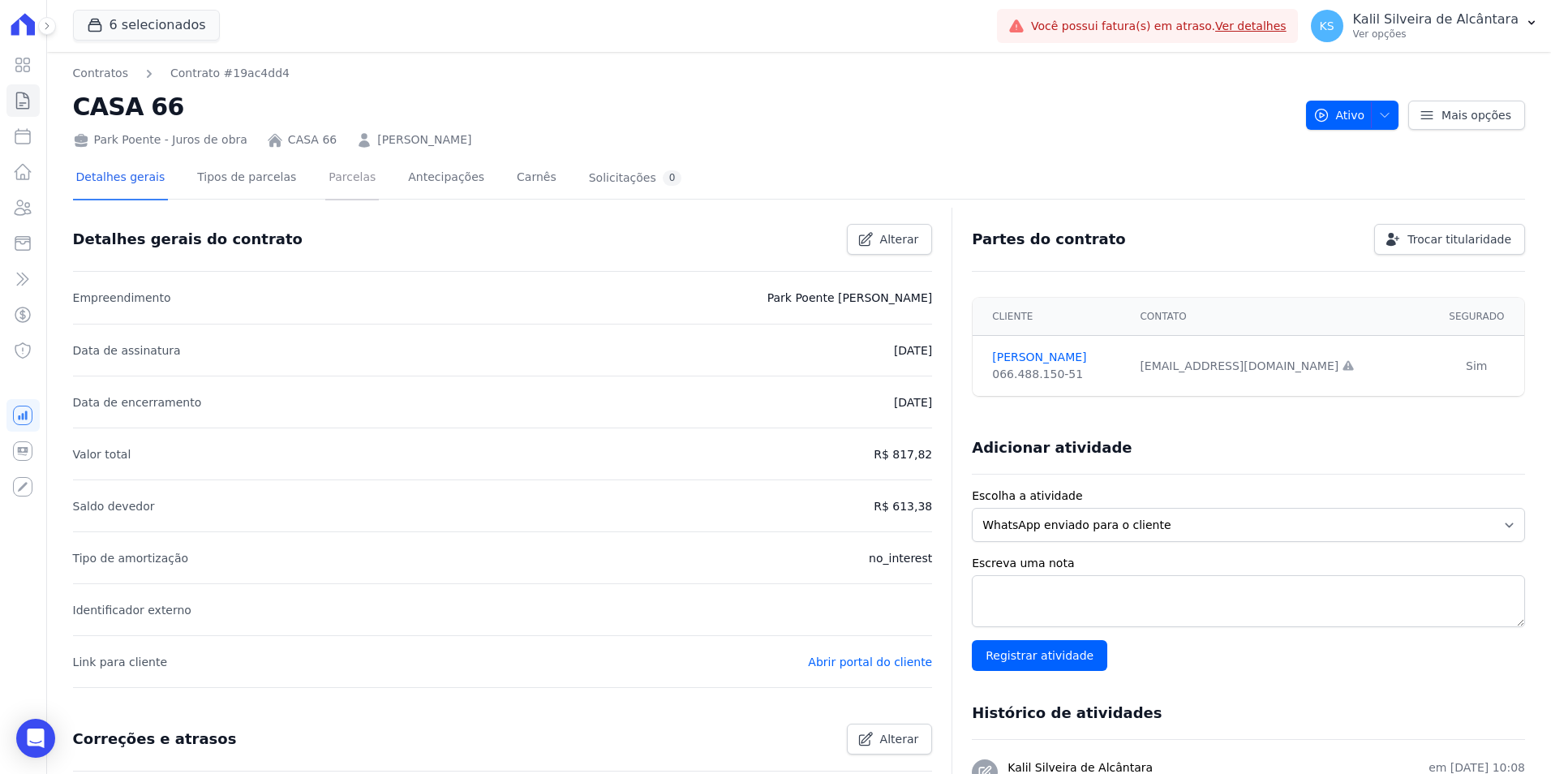
click at [341, 165] on link "Parcelas" at bounding box center [352, 178] width 54 height 43
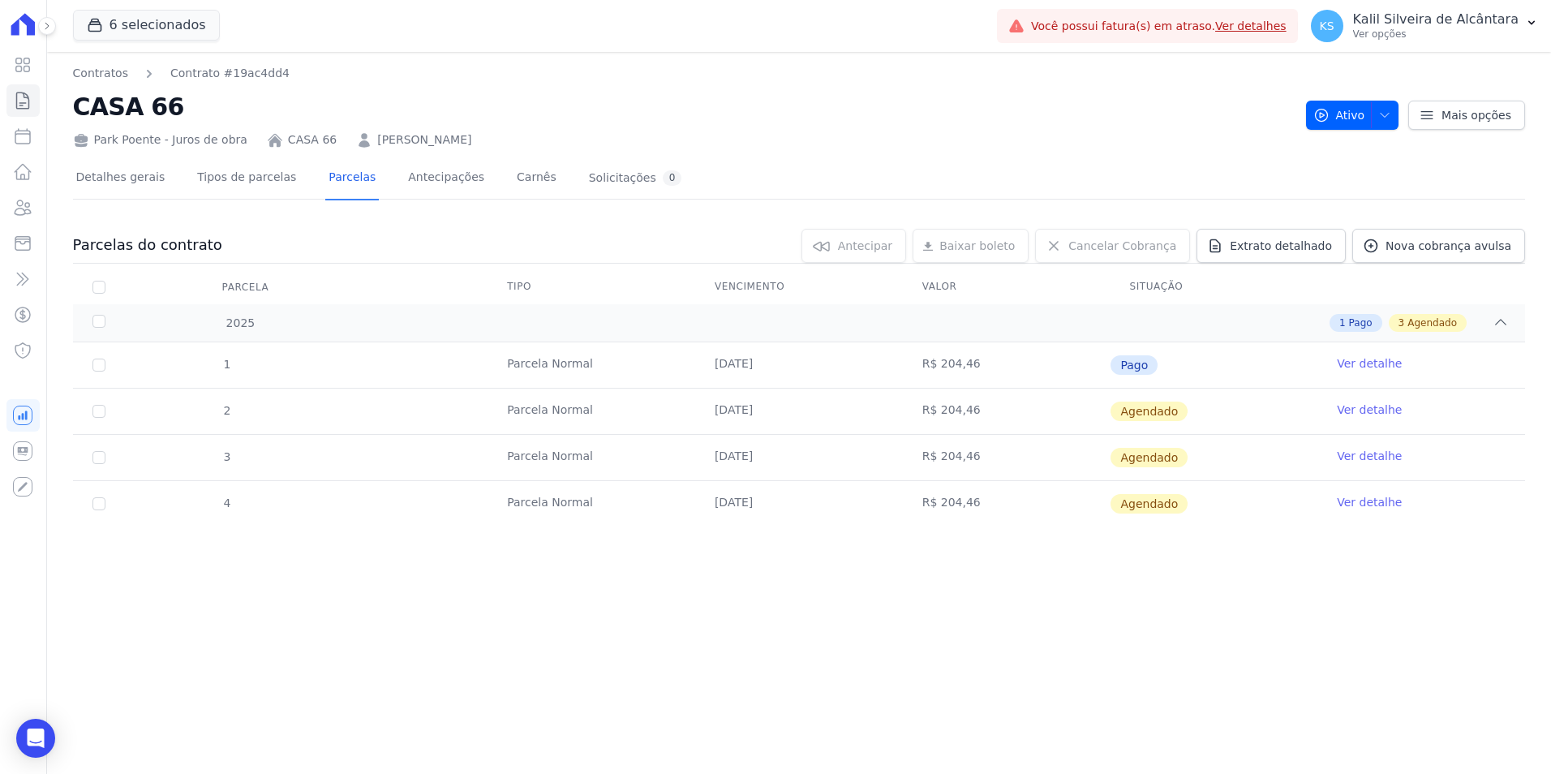
click at [1361, 407] on link "Ver detalhe" at bounding box center [1369, 410] width 65 height 16
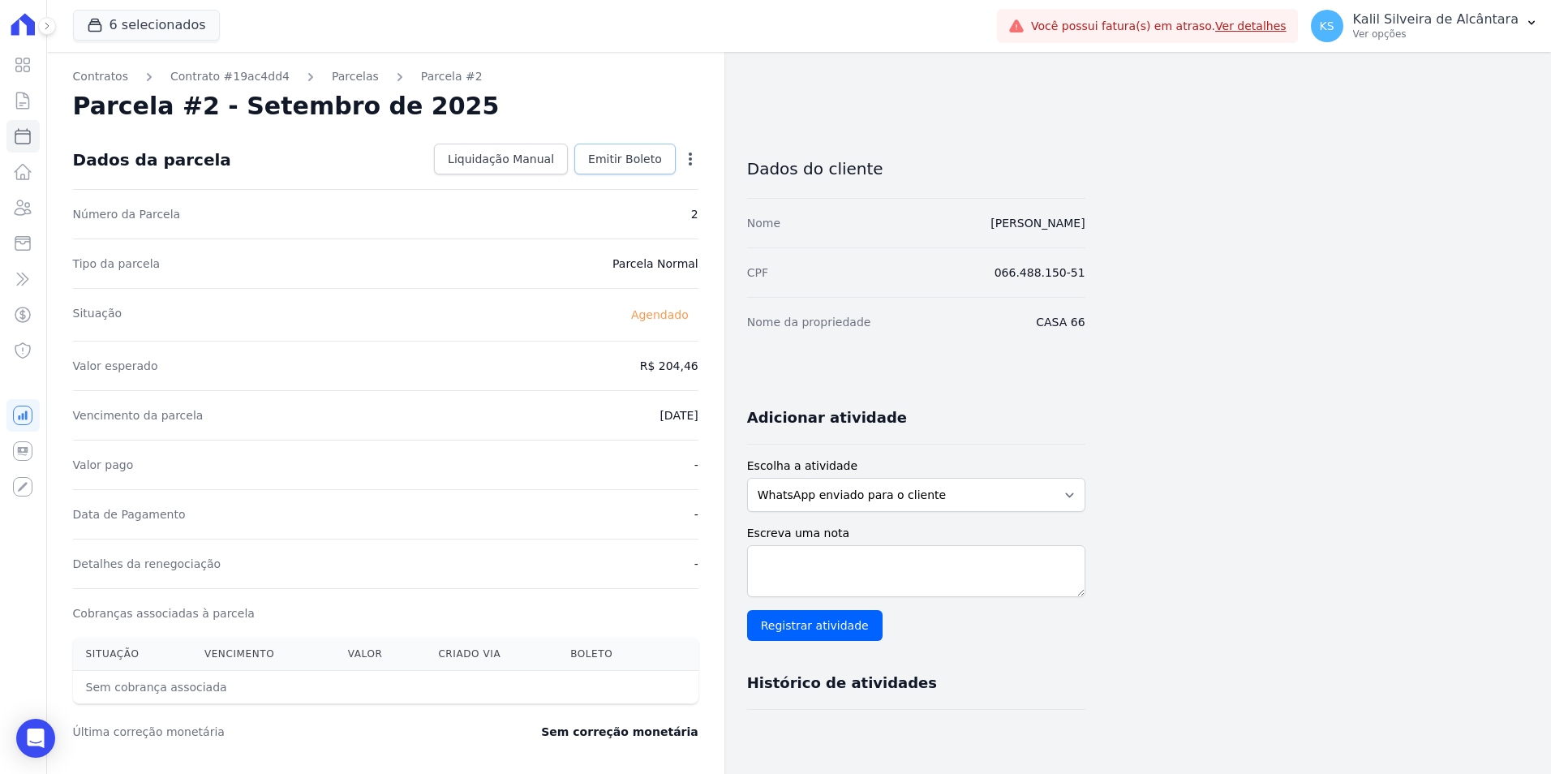
click at [654, 159] on span "Emitir Boleto" at bounding box center [625, 159] width 74 height 16
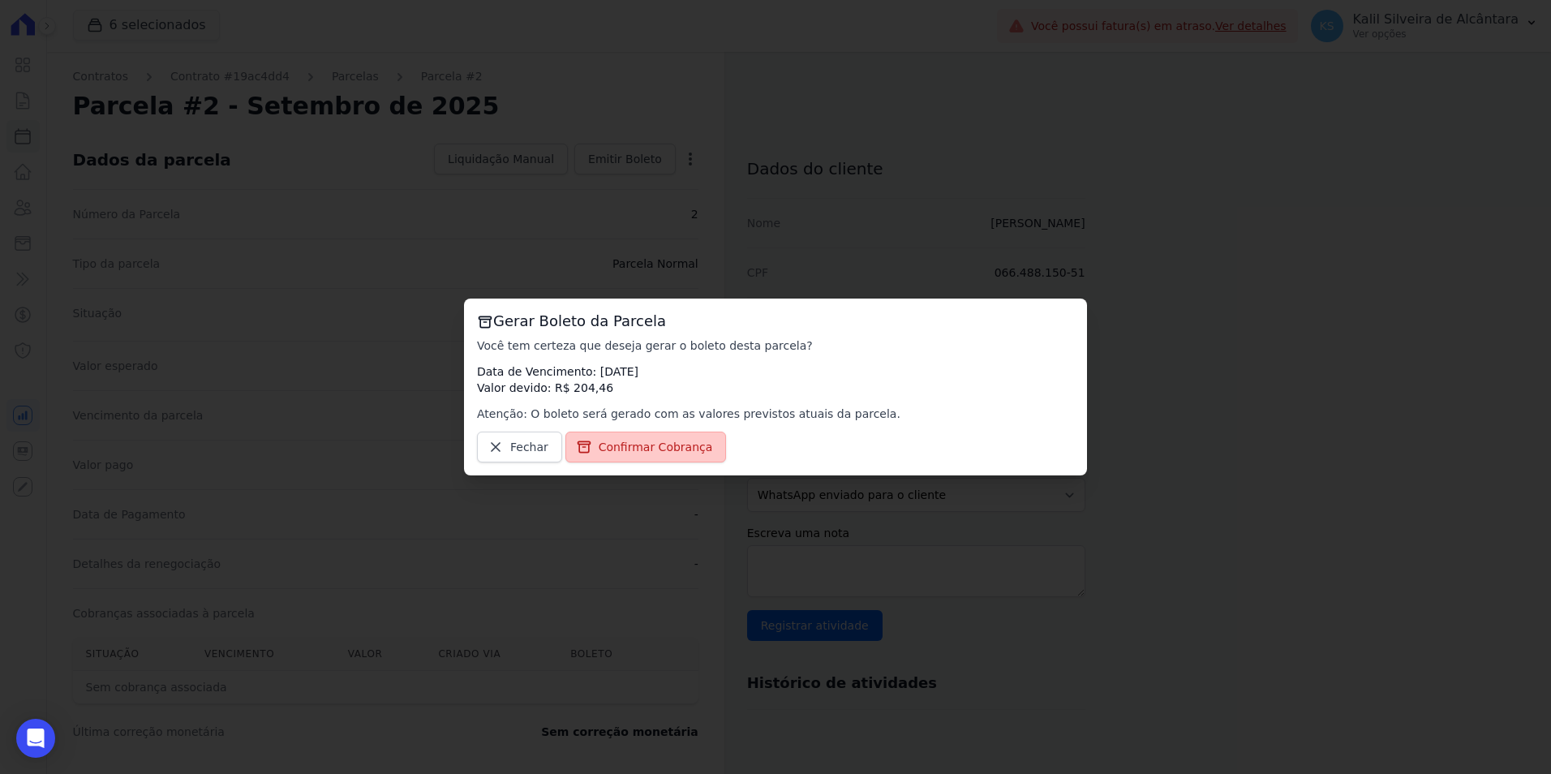
click at [637, 460] on link "Confirmar Cobrança" at bounding box center [645, 447] width 161 height 31
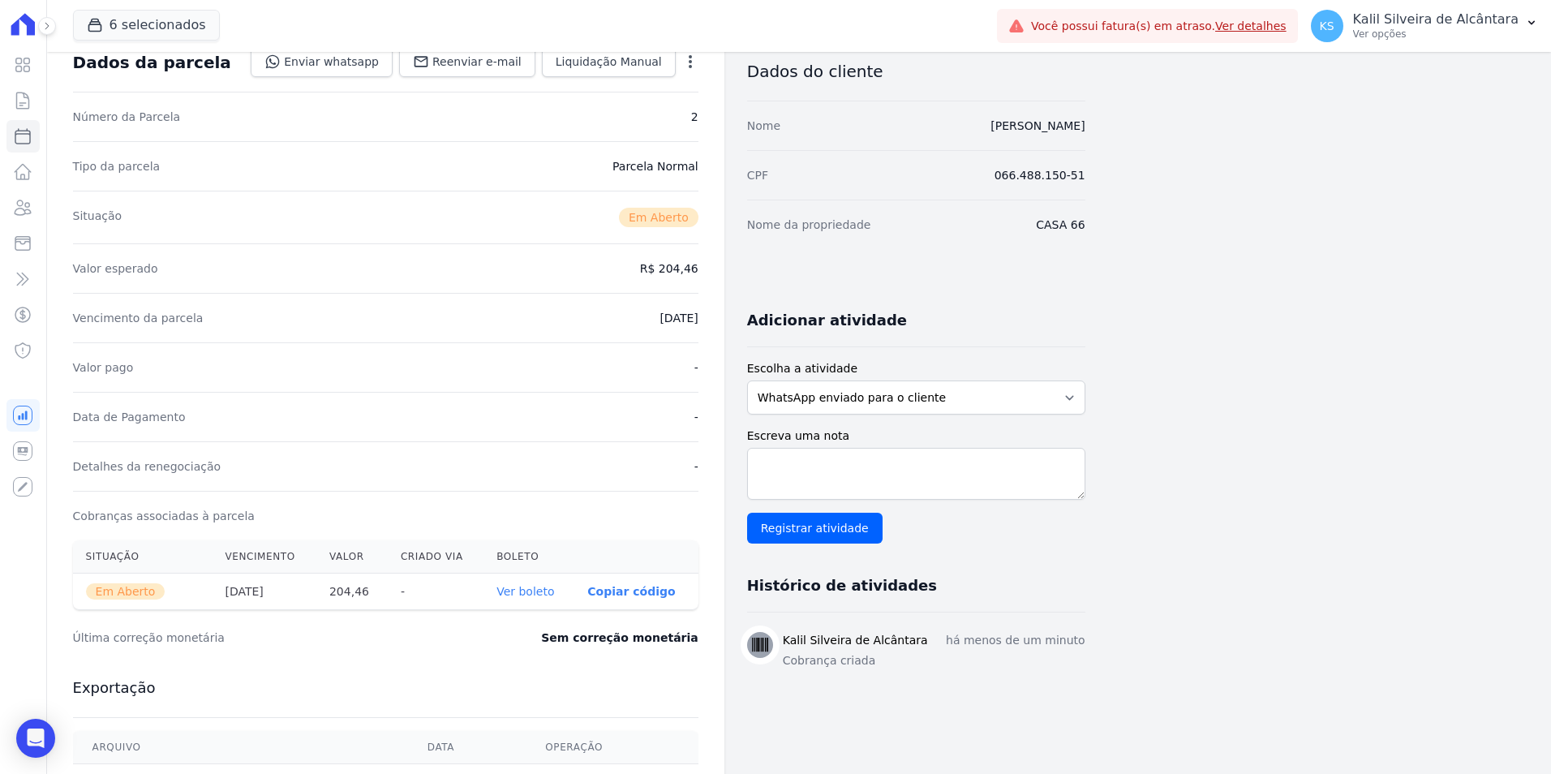
scroll to position [243, 0]
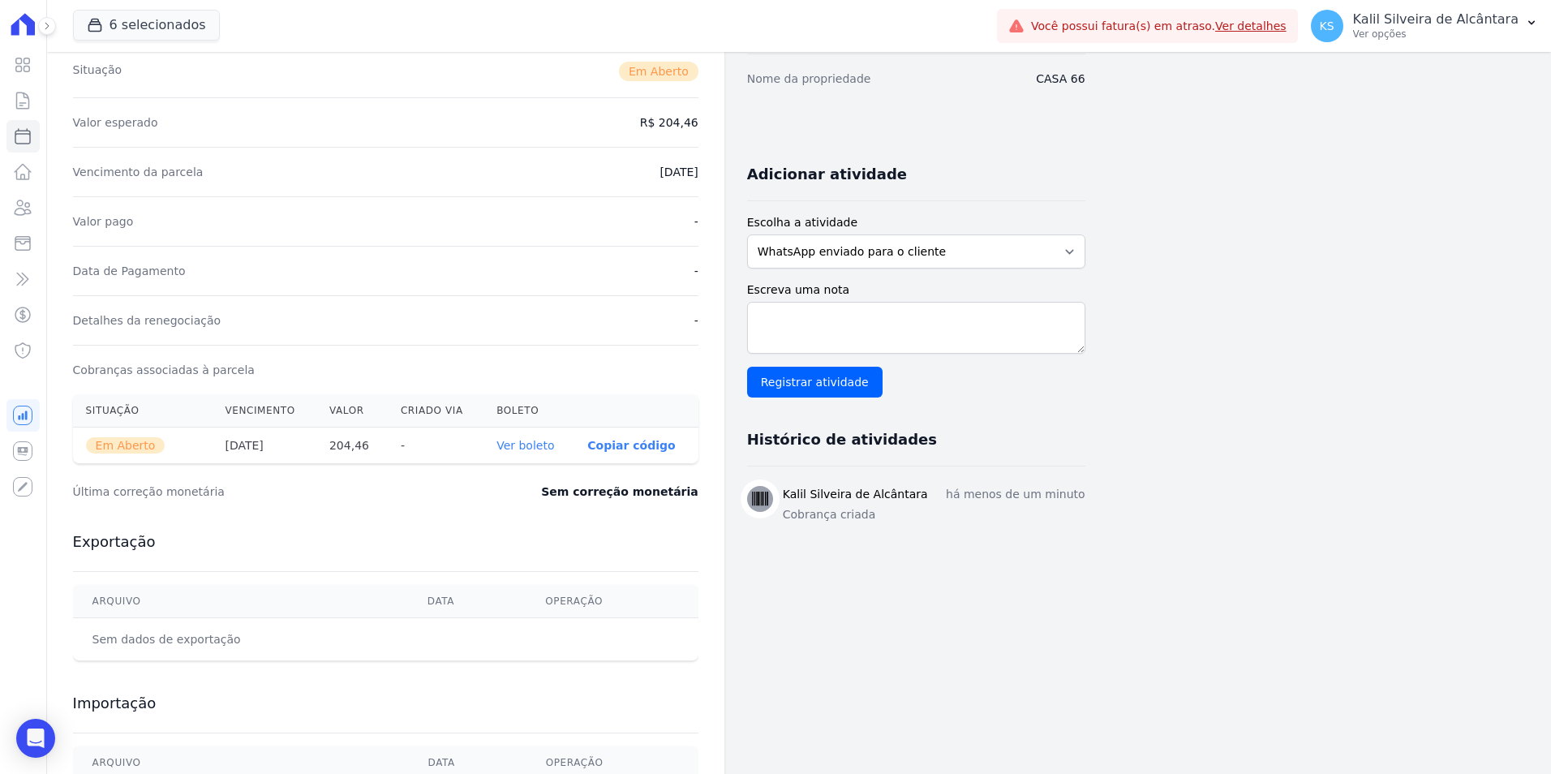
click at [548, 441] on link "Ver boleto" at bounding box center [526, 445] width 58 height 13
